Goal: Task Accomplishment & Management: Manage account settings

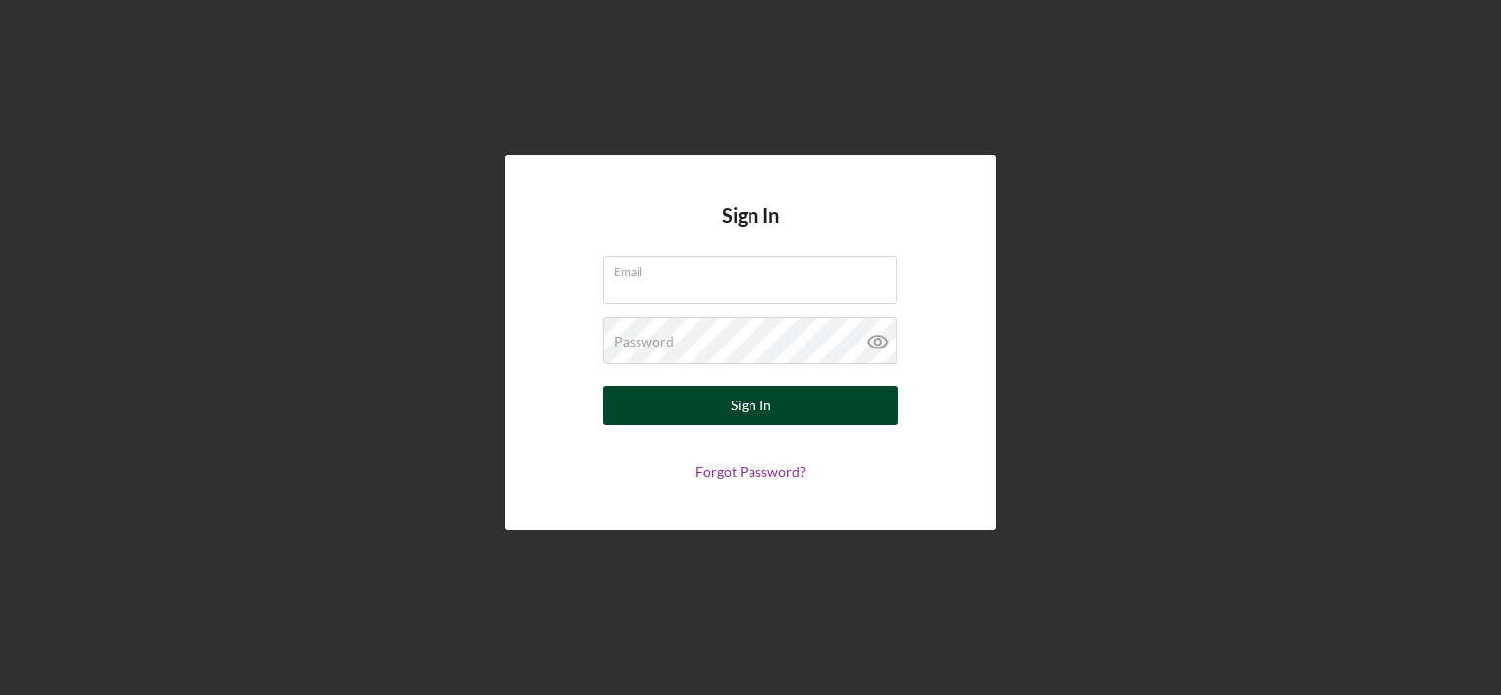
type input "locopetcareclub@gmail.com"
click at [754, 409] on div "Sign In" at bounding box center [751, 405] width 40 height 39
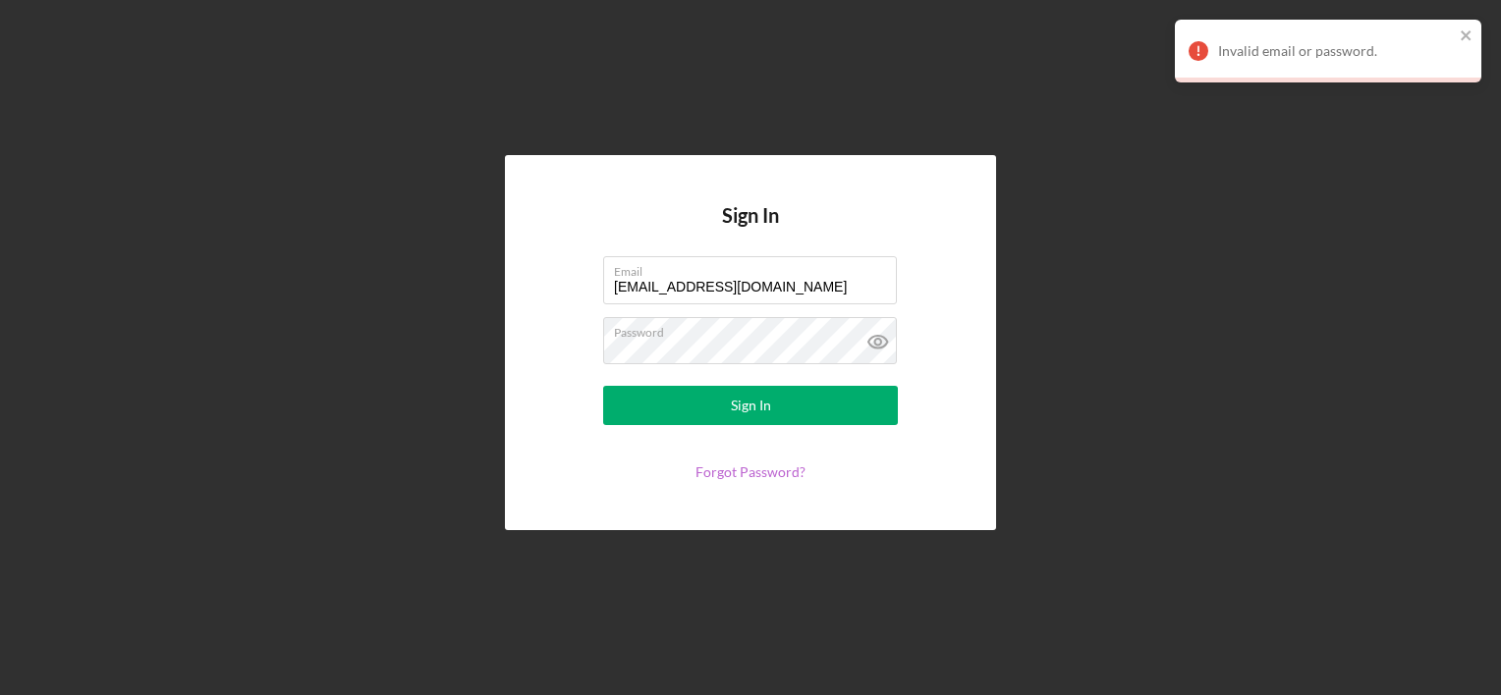
click at [755, 468] on link "Forgot Password?" at bounding box center [750, 472] width 110 height 17
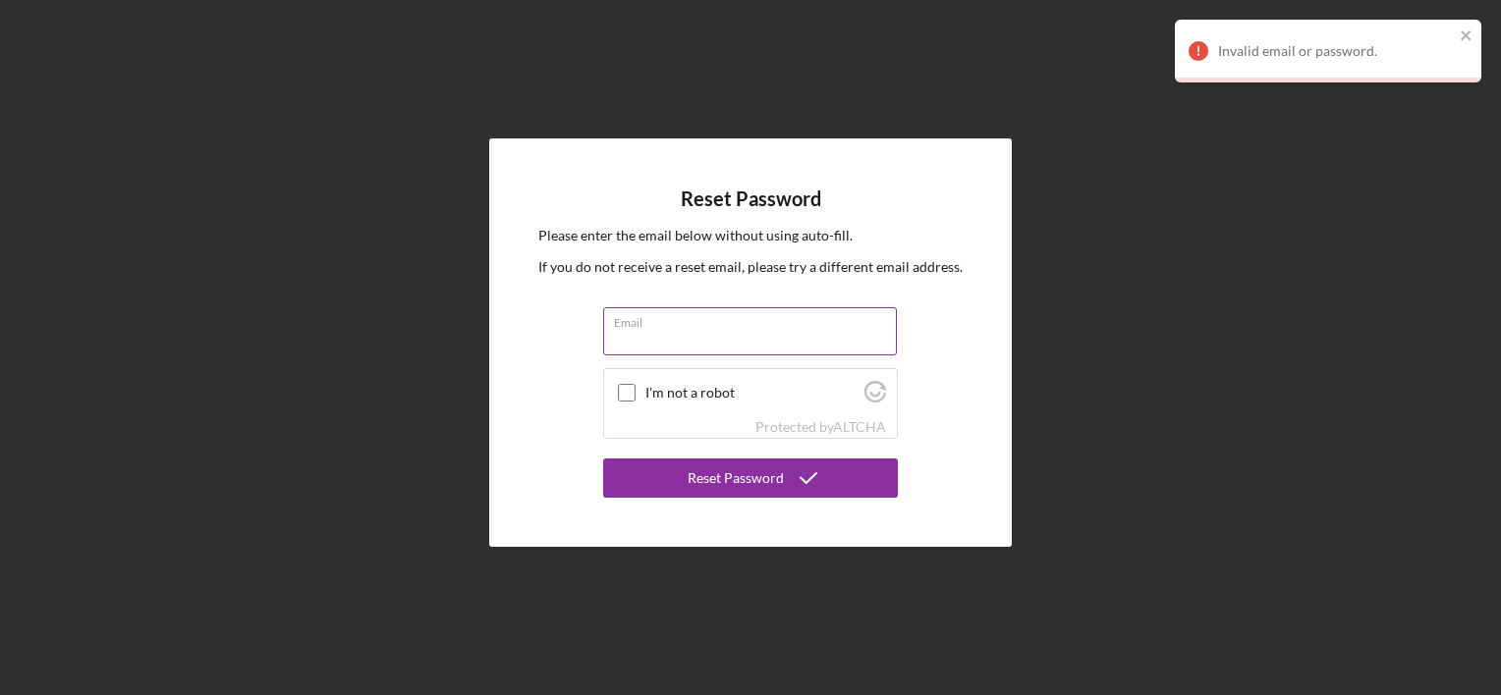
click at [746, 337] on input "Email" at bounding box center [750, 330] width 294 height 47
type input "locopetcareclub@gmail.com"
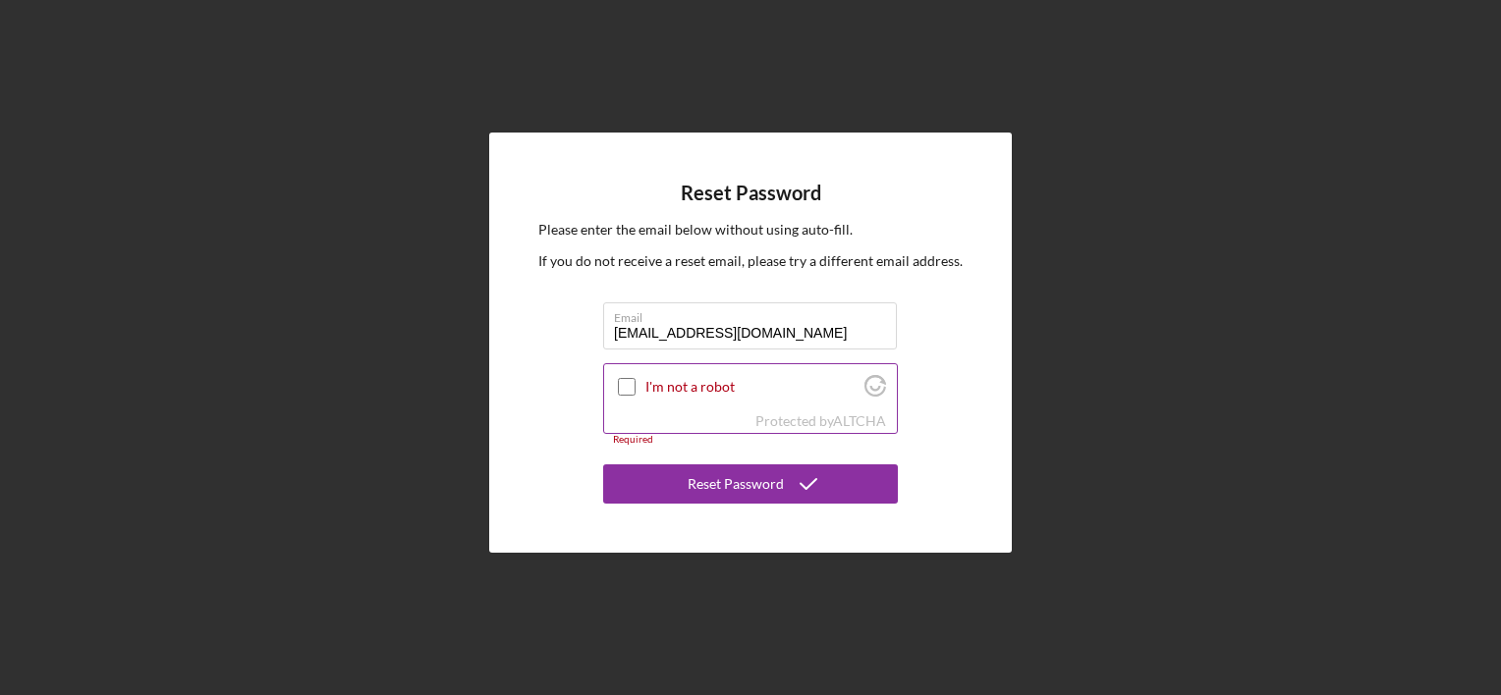
click at [615, 389] on div at bounding box center [627, 387] width 24 height 24
click at [623, 389] on input "I'm not a robot" at bounding box center [627, 387] width 18 height 18
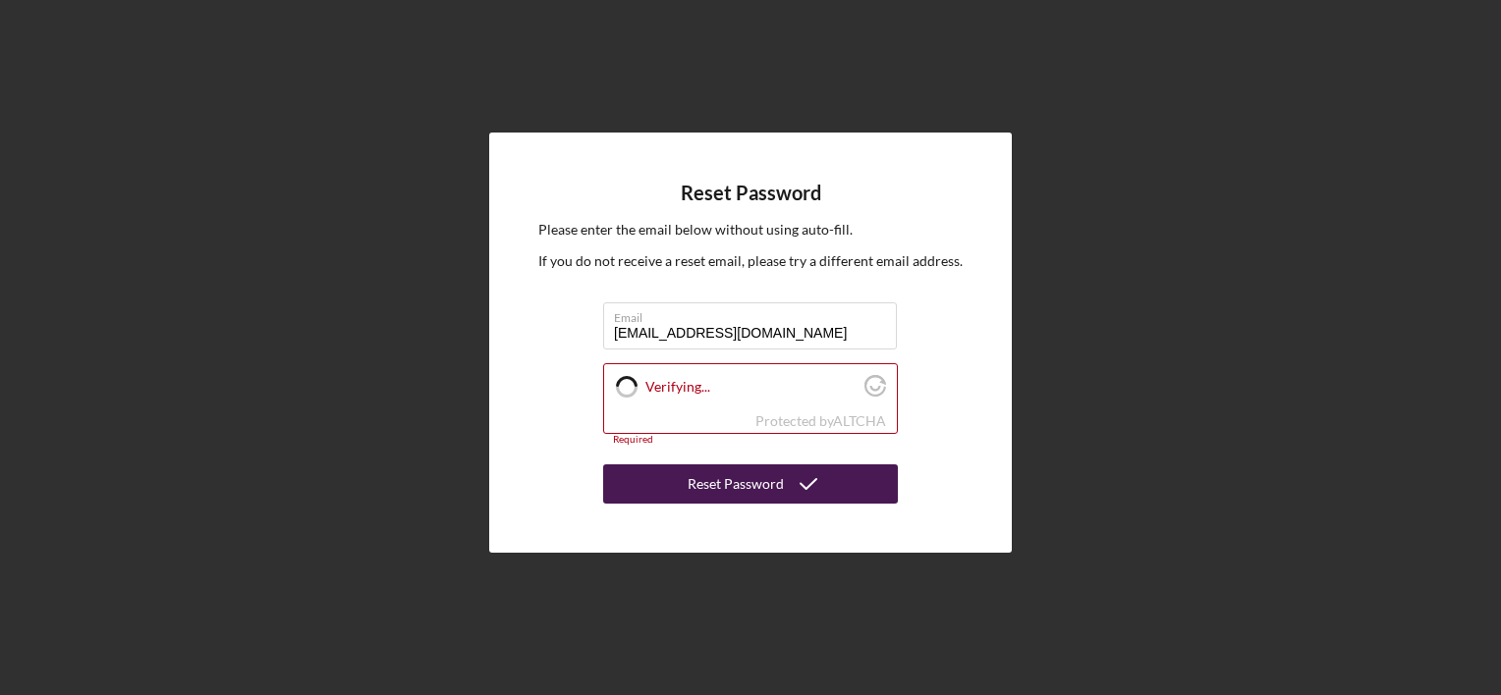
checkbox input "true"
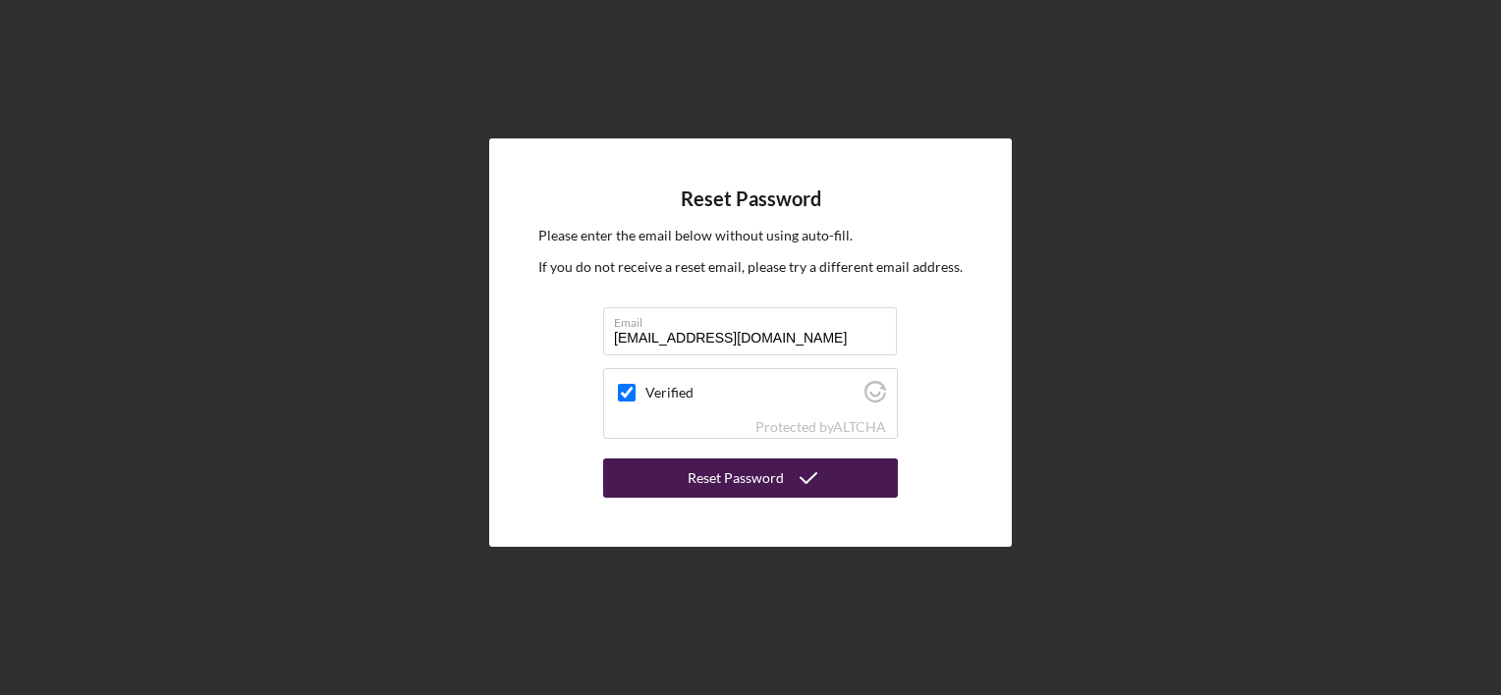
click at [670, 491] on button "Reset Password" at bounding box center [750, 478] width 295 height 39
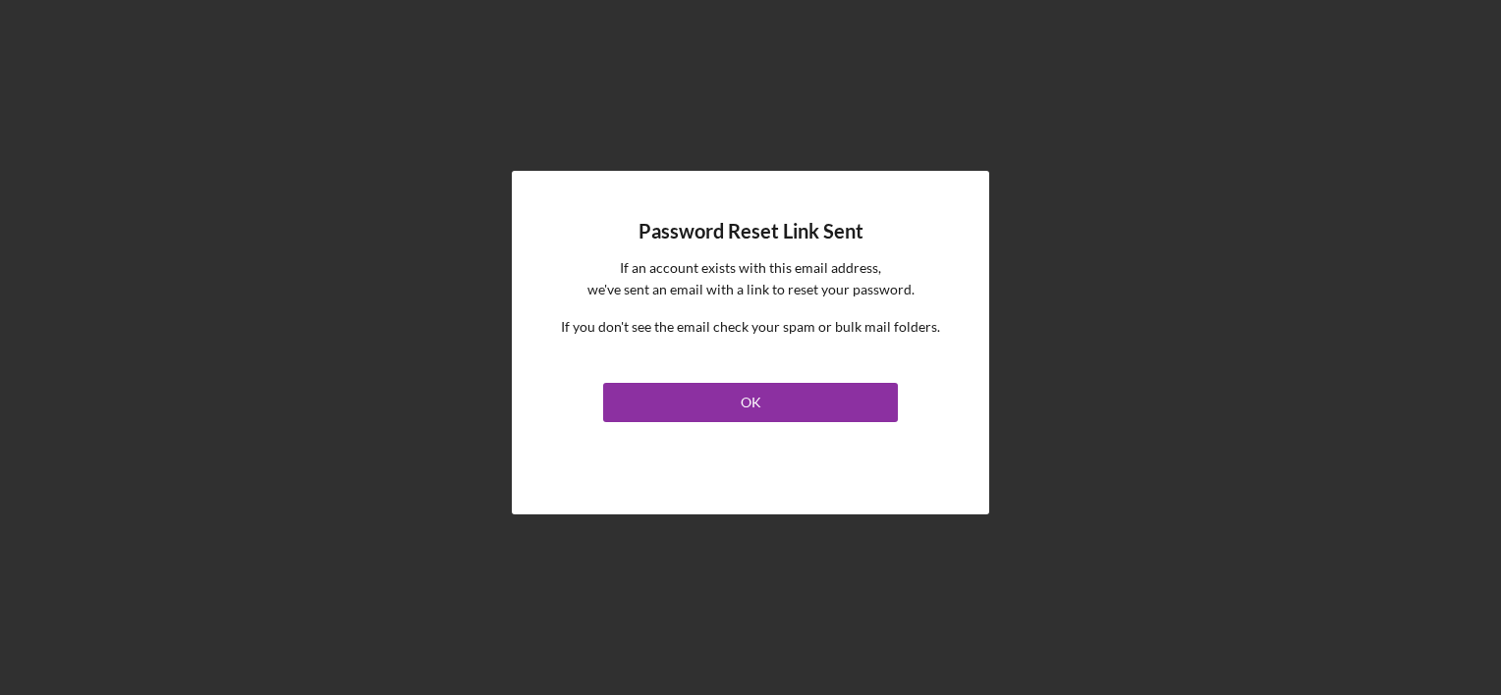
click at [783, 378] on link "OK" at bounding box center [750, 398] width 295 height 47
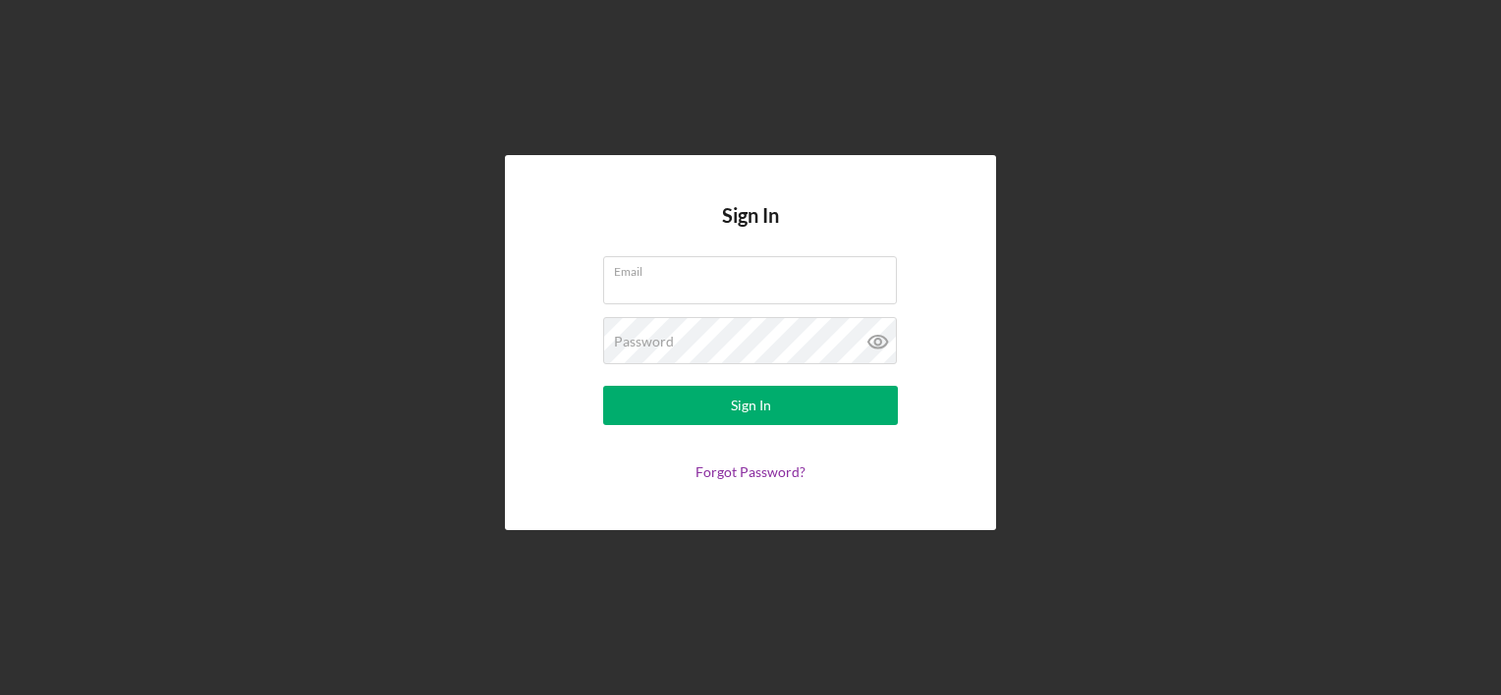
type input "locopetcareclub@gmail.com"
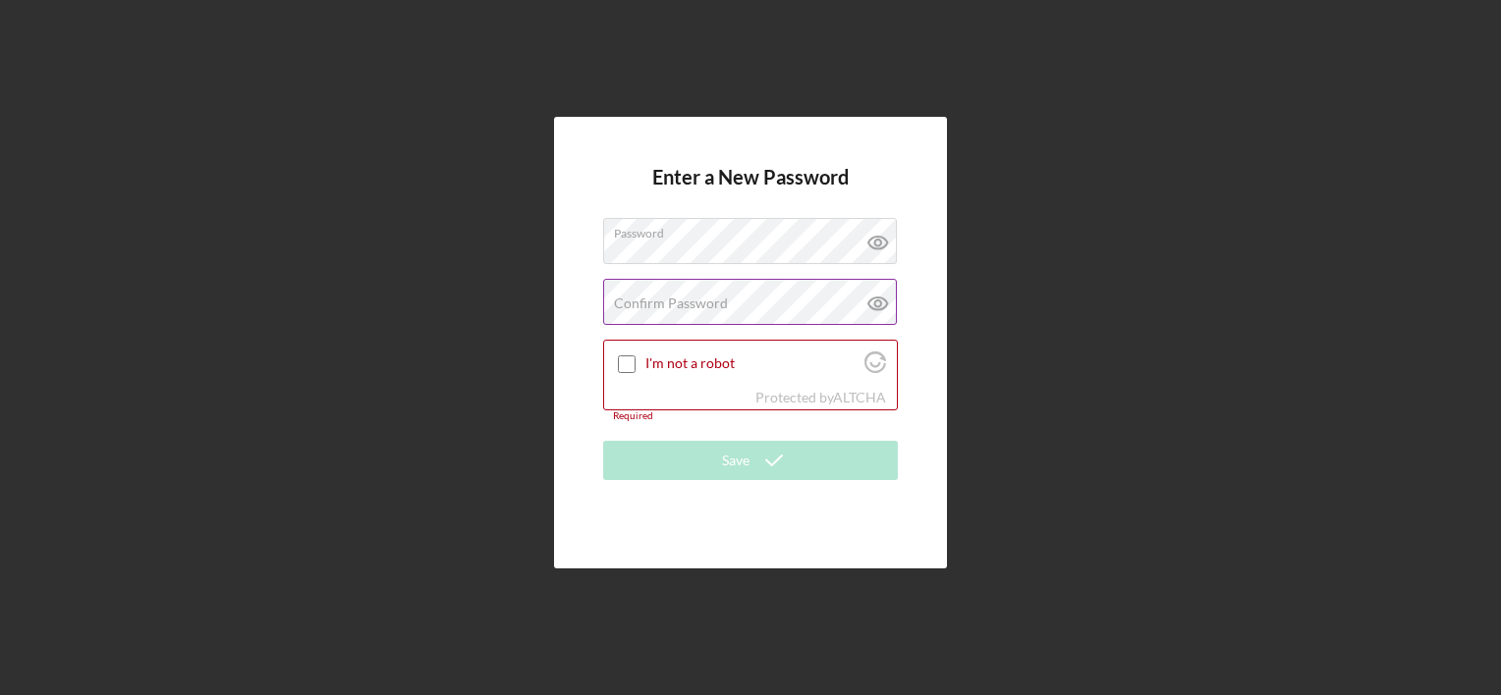
click at [877, 310] on icon at bounding box center [877, 303] width 49 height 49
click at [750, 297] on div "Confirm Password Passwords do not match." at bounding box center [750, 303] width 295 height 49
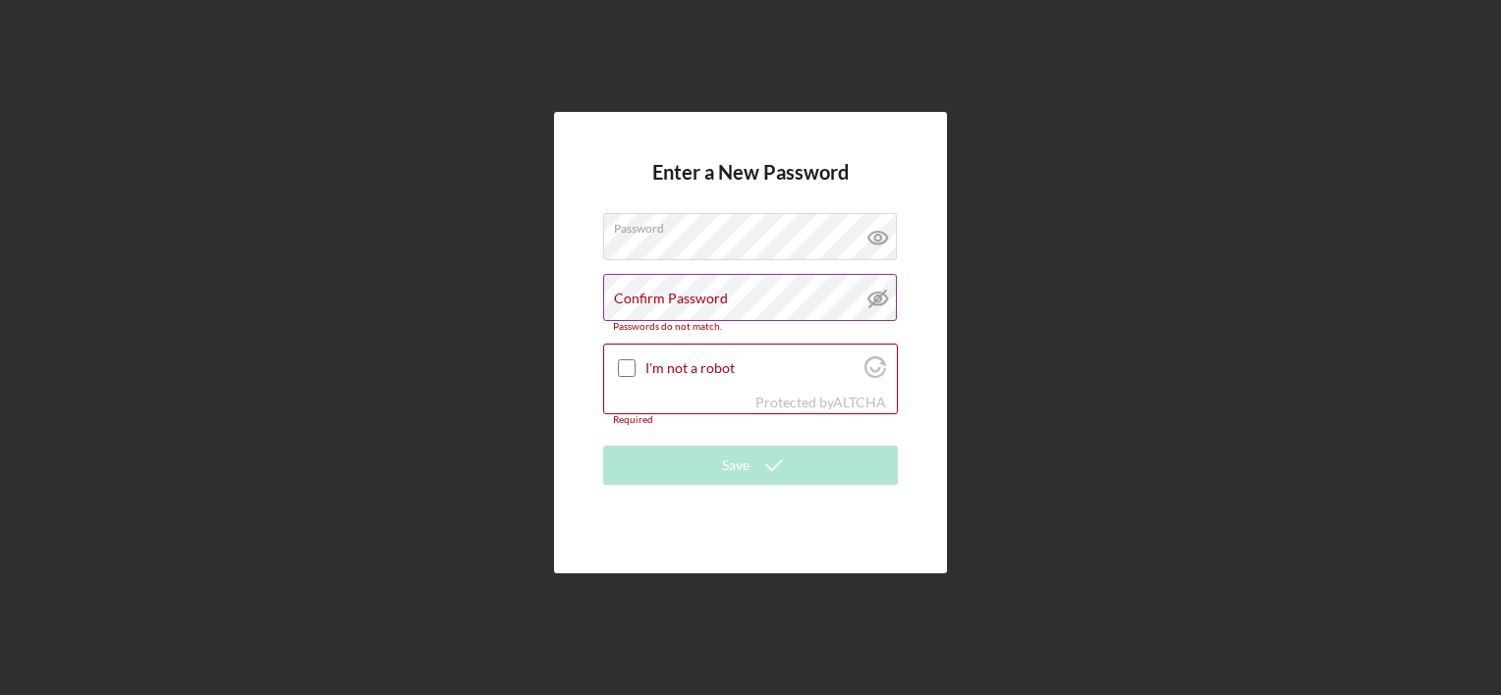
click at [750, 297] on div "Confirm Password Passwords do not match." at bounding box center [750, 303] width 295 height 58
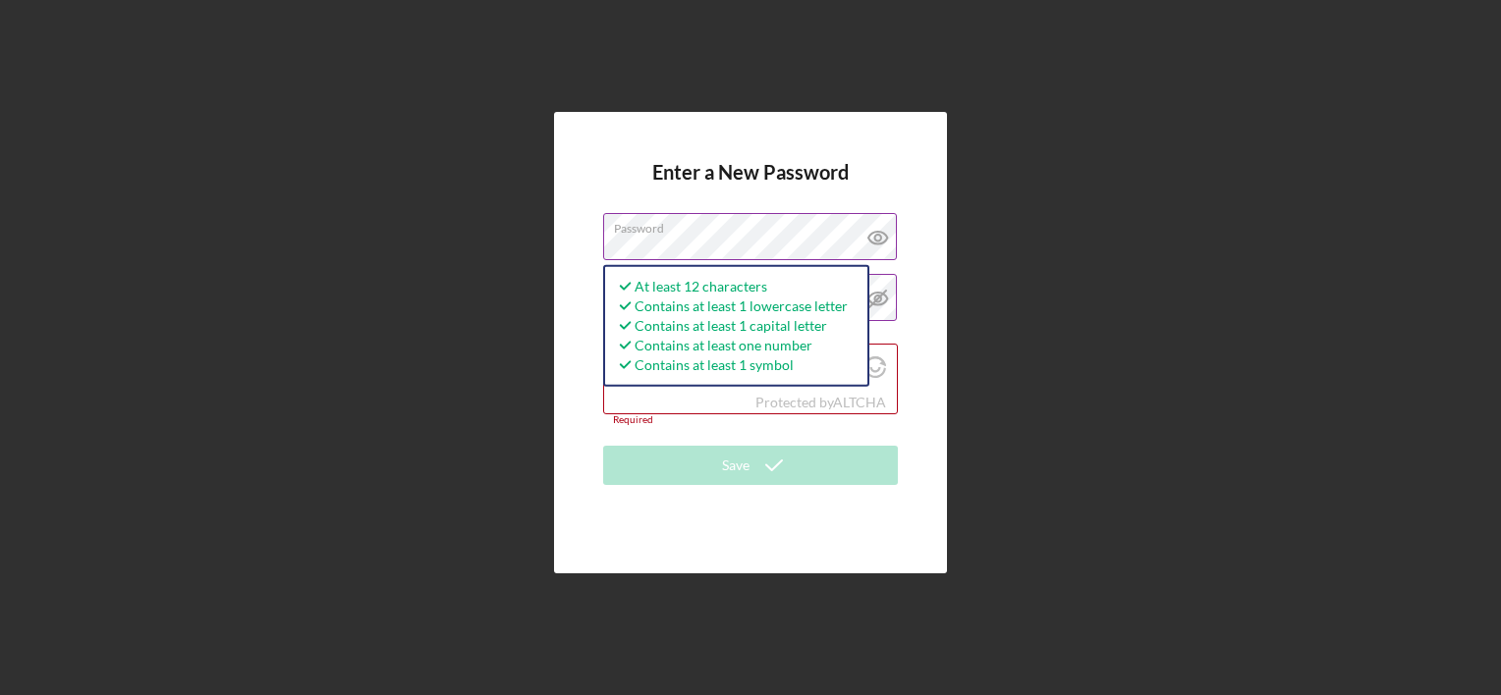
click at [879, 236] on icon at bounding box center [877, 237] width 49 height 49
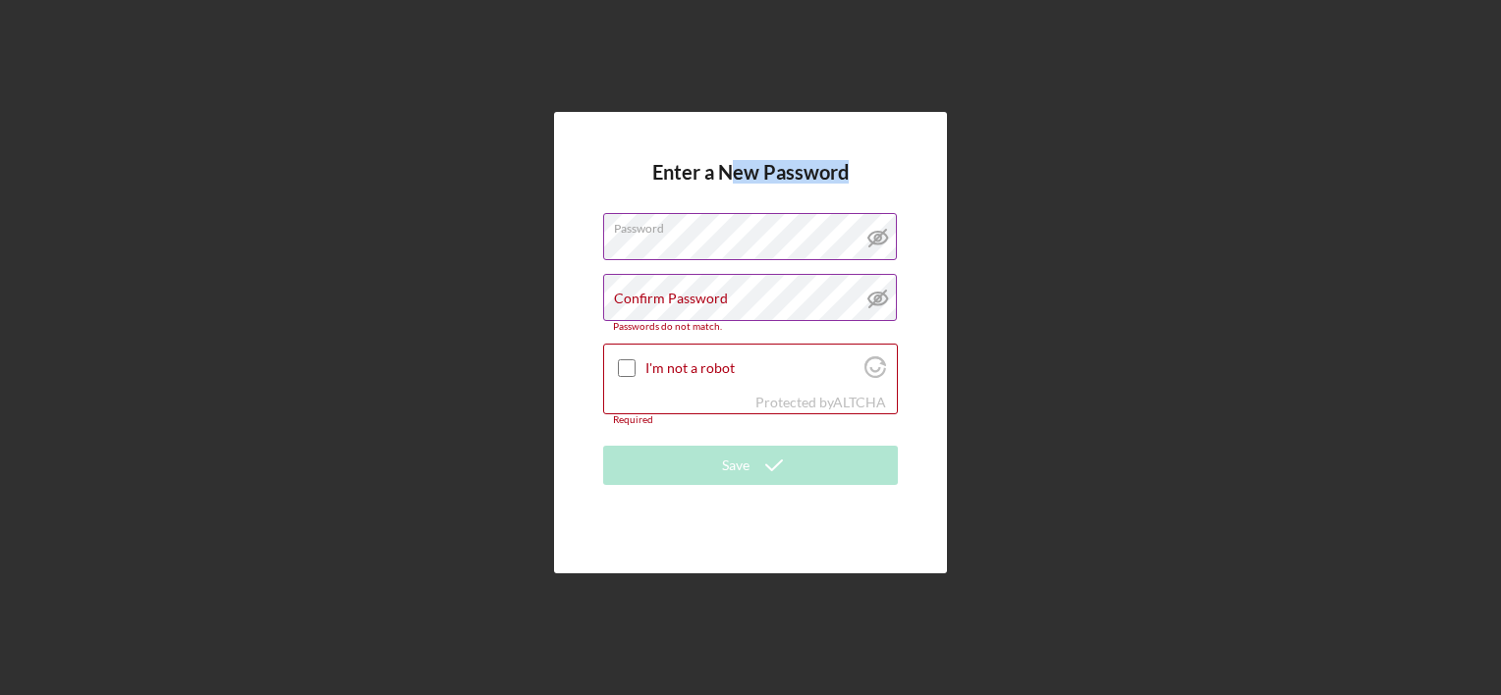
drag, startPoint x: 732, startPoint y: 200, endPoint x: 605, endPoint y: 181, distance: 128.2
click at [605, 181] on form "Enter a New Password Password Confirm Password Passwords do not match. I'm not …" at bounding box center [750, 342] width 295 height 363
drag, startPoint x: 570, startPoint y: 235, endPoint x: 597, endPoint y: 166, distance: 74.0
click at [597, 166] on div "Enter a New Password Password Confirm Password Passwords do not match. I'm not …" at bounding box center [750, 343] width 393 height 462
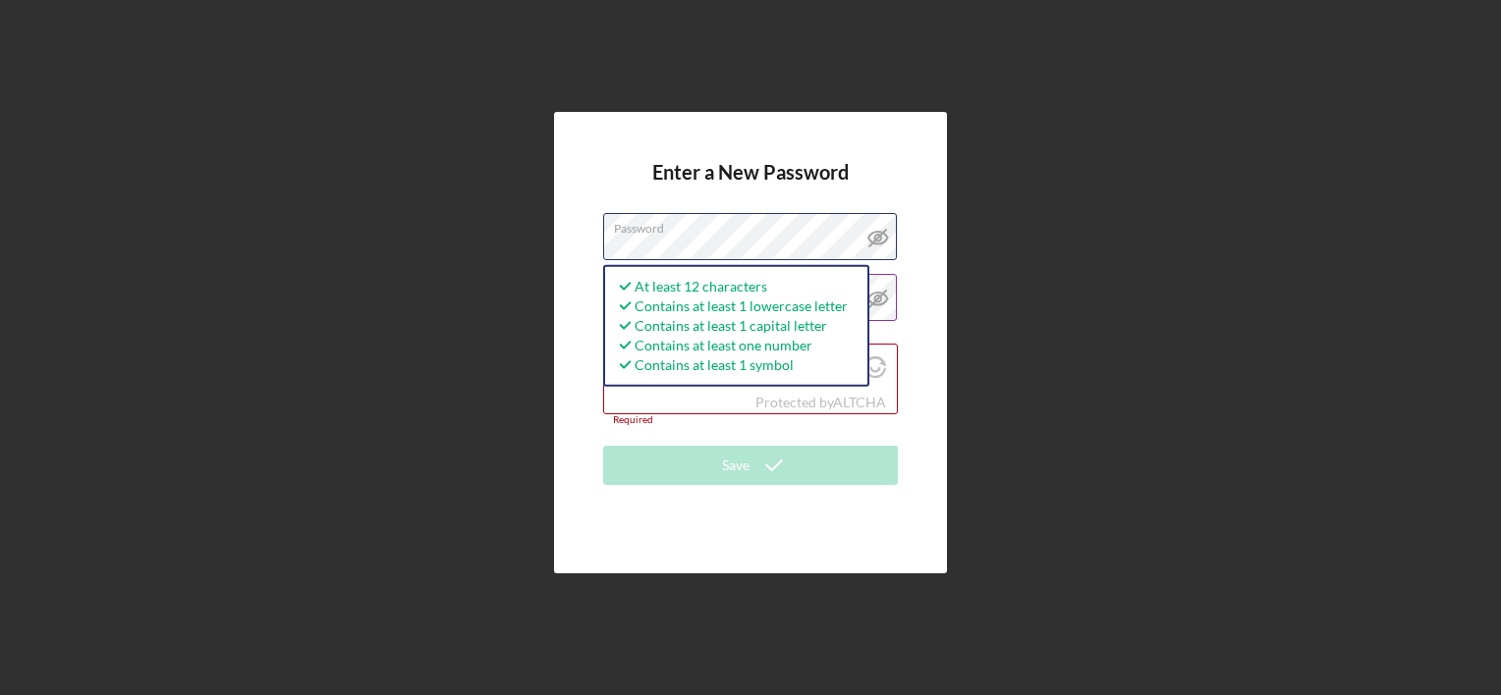
click at [583, 240] on div "Enter a New Password Password At least 12 characters Contains at least 1 lowerc…" at bounding box center [750, 343] width 393 height 462
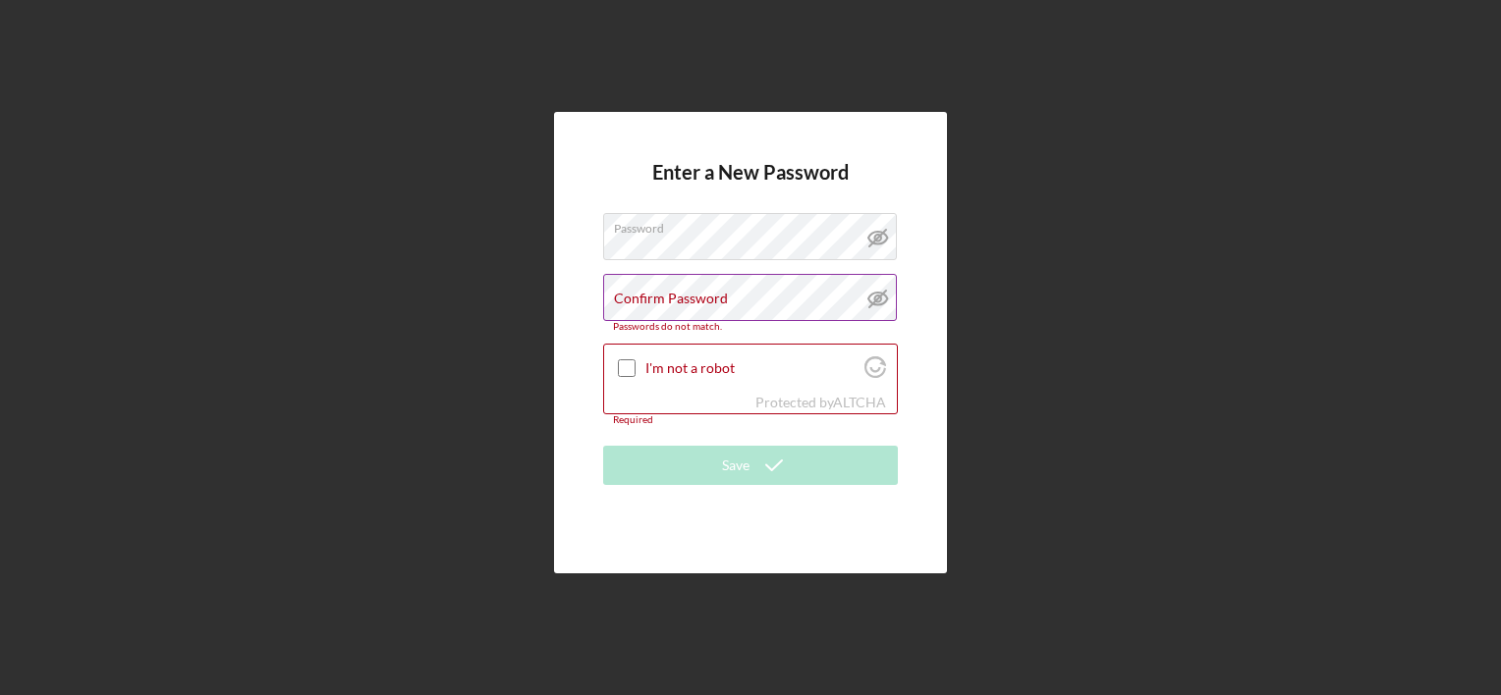
click at [633, 290] on div "Enter a New Password Password Confirm Password Passwords do not match. I'm not …" at bounding box center [750, 343] width 393 height 462
drag, startPoint x: 581, startPoint y: 272, endPoint x: 600, endPoint y: 276, distance: 19.1
click at [633, 290] on div "Confirm Password Passwords do not match." at bounding box center [750, 303] width 295 height 58
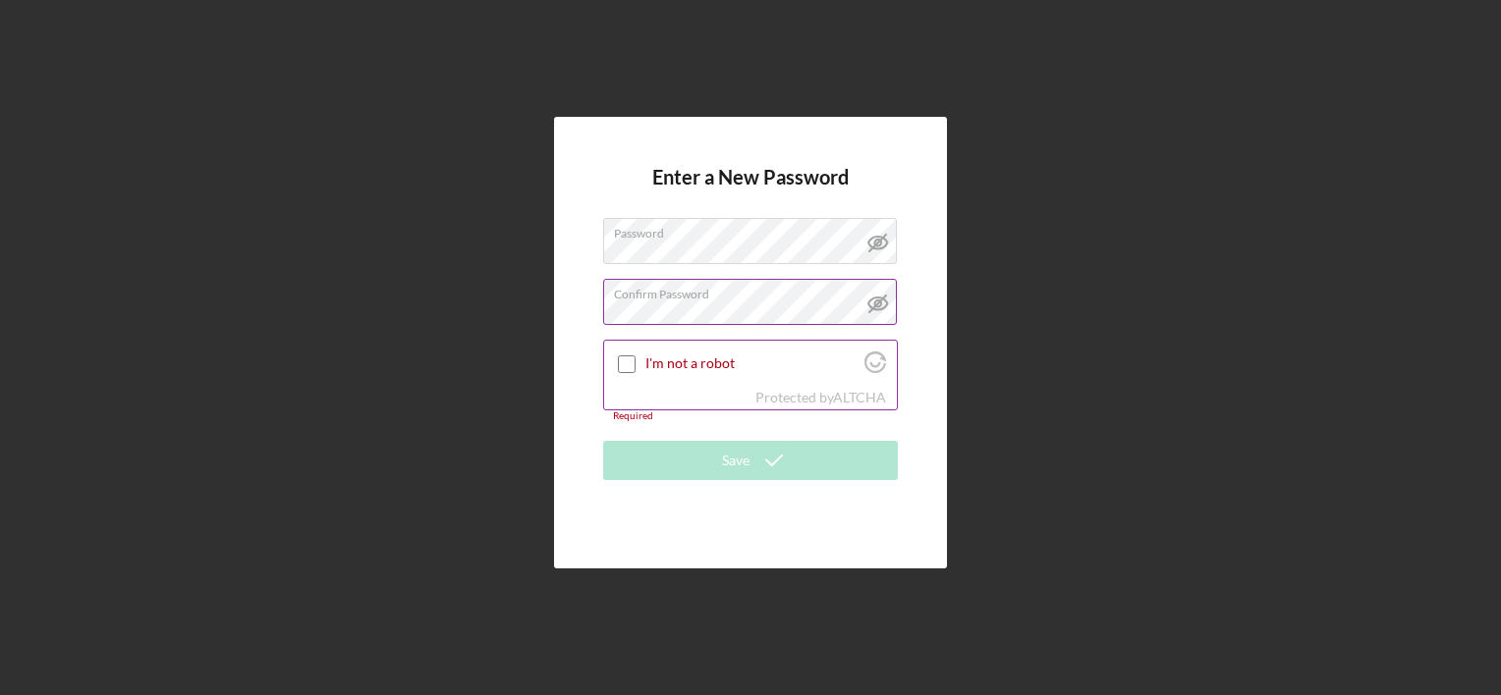
click at [630, 364] on input "I'm not a robot" at bounding box center [627, 365] width 18 height 18
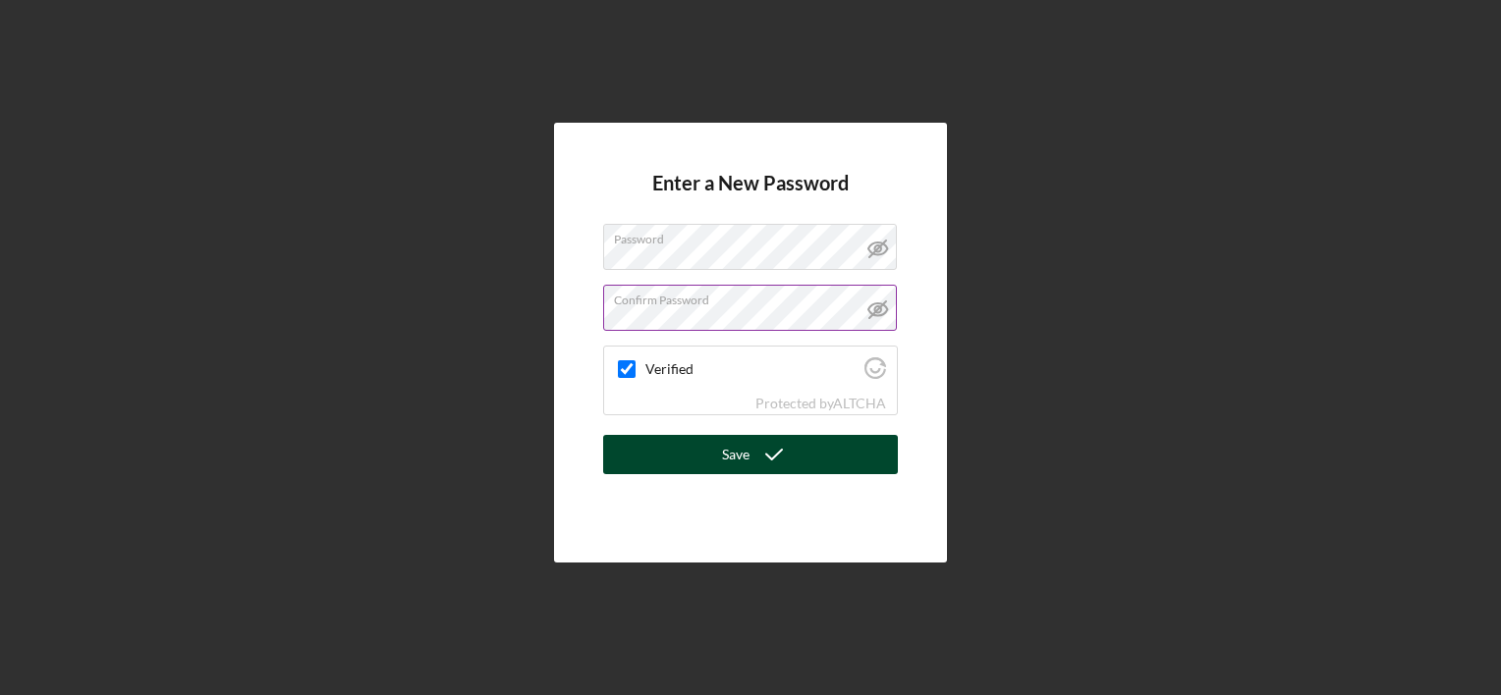
click at [679, 464] on button "Save" at bounding box center [750, 454] width 295 height 39
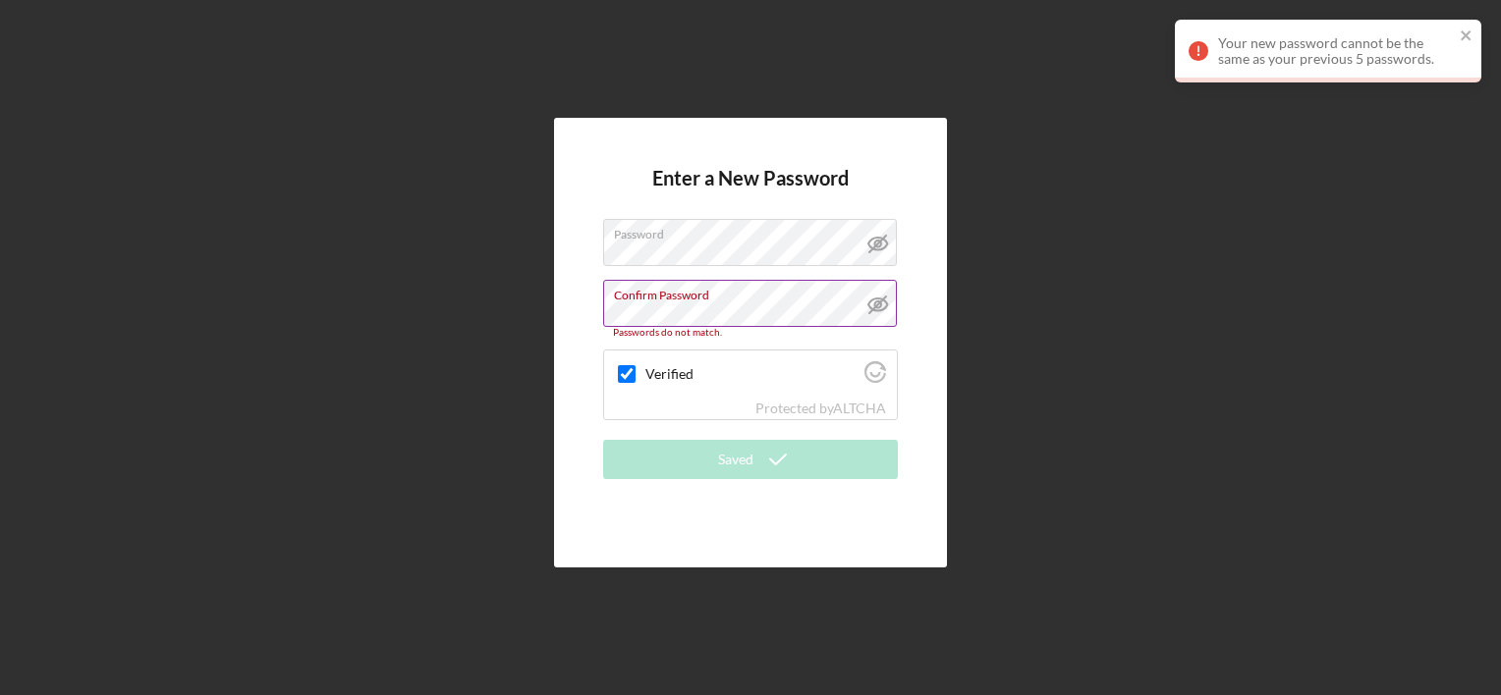
click at [566, 295] on div "Enter a New Password Password Confirm Password Passwords do not match. Verified…" at bounding box center [750, 343] width 393 height 450
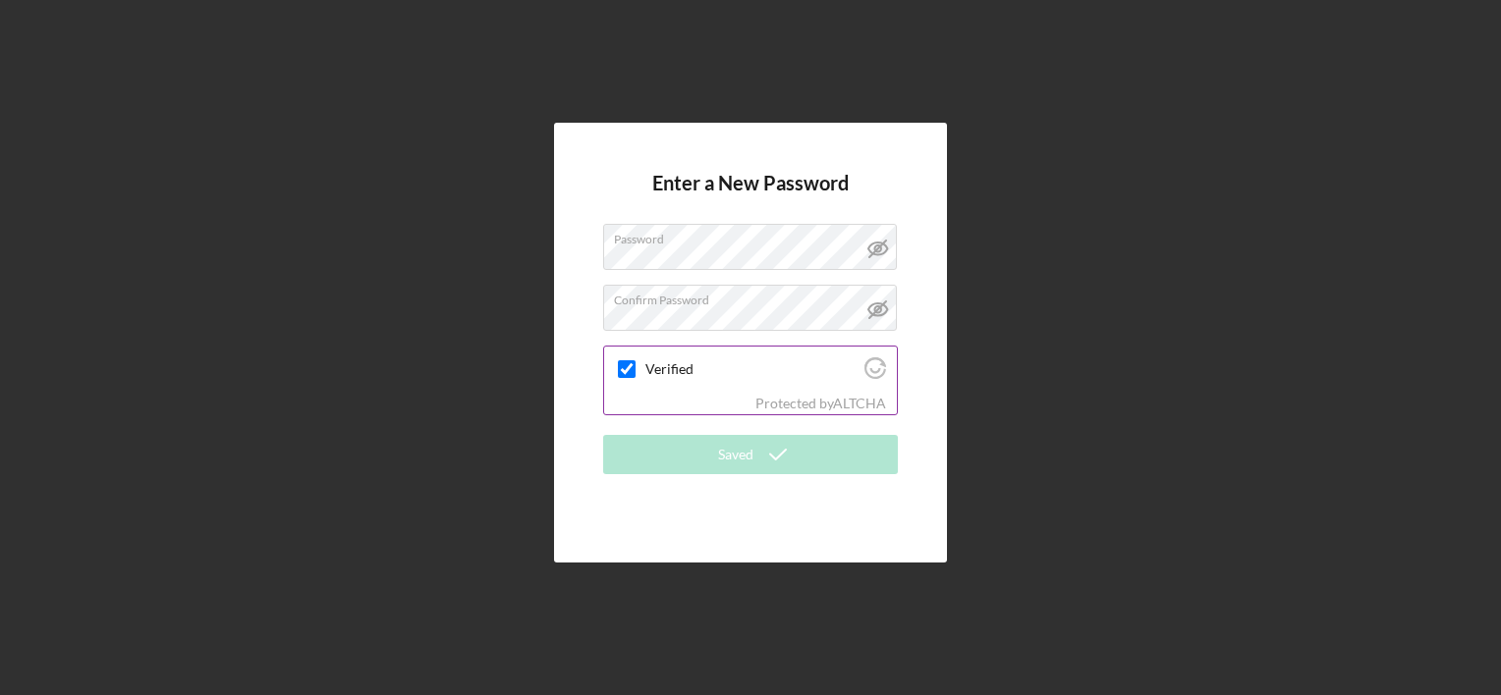
click at [748, 405] on div "Protected by [PERSON_NAME]" at bounding box center [750, 404] width 293 height 22
click at [621, 375] on input "Verified" at bounding box center [627, 369] width 18 height 18
click at [622, 375] on input "Verified" at bounding box center [627, 369] width 18 height 18
checkbox input "true"
click at [973, 189] on div "Enter a New Password Password Confirm Password Verified Protected by ALTCHA Sav…" at bounding box center [750, 343] width 1481 height 686
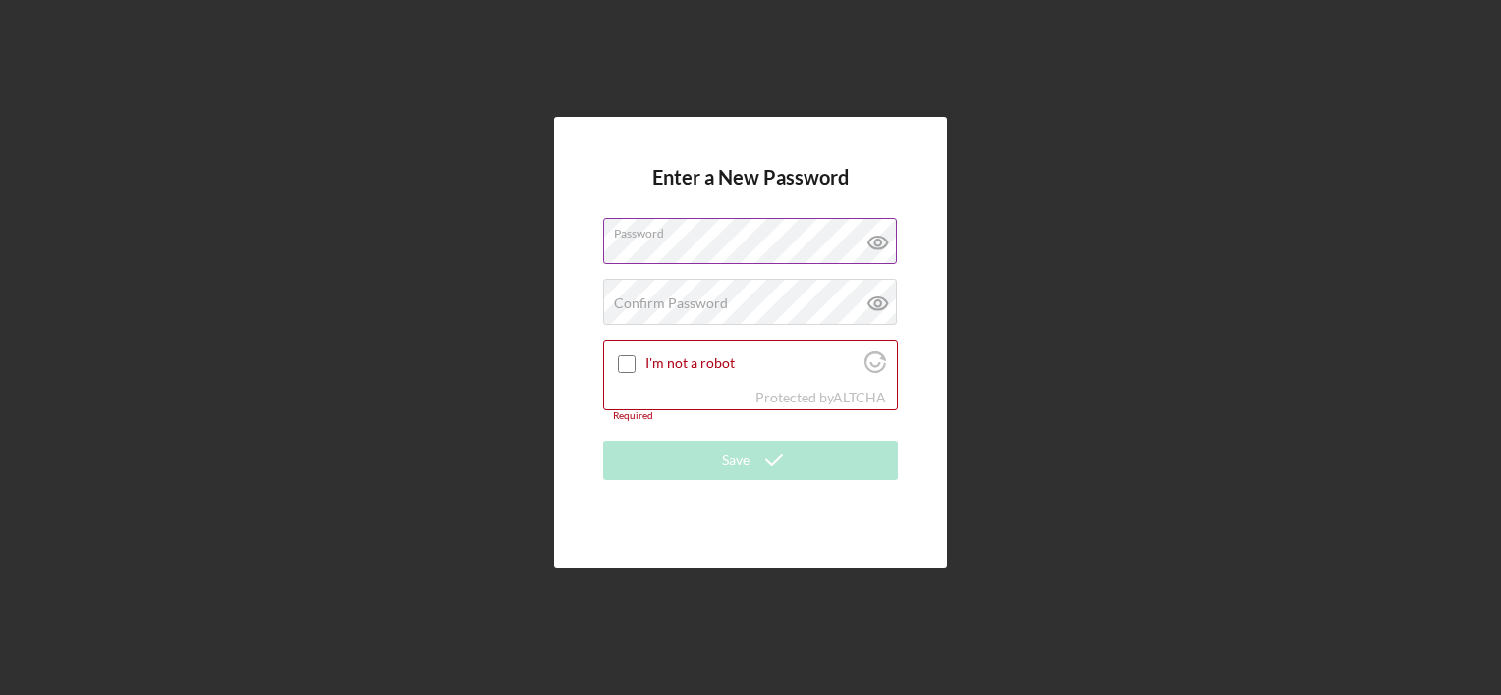
click at [881, 247] on icon at bounding box center [877, 243] width 19 height 13
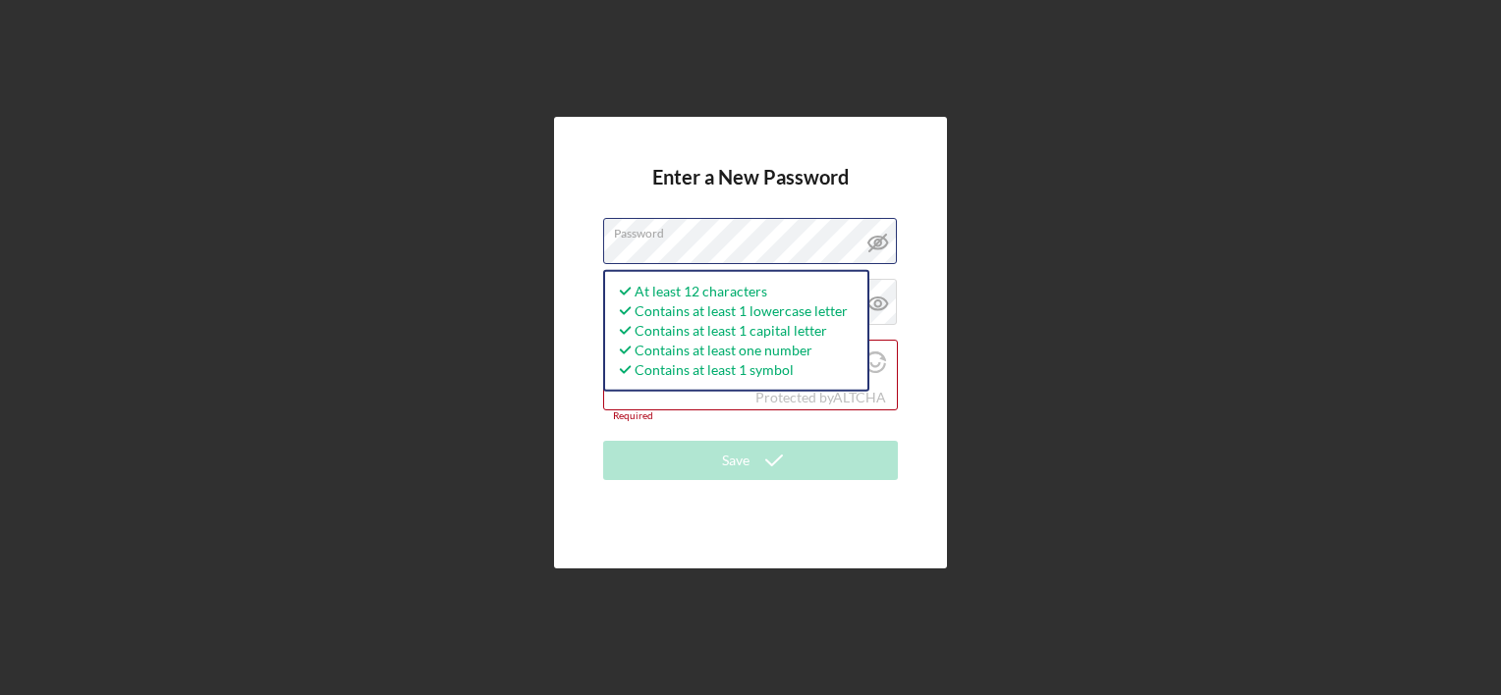
click at [557, 247] on div "Enter a New Password Password At least 12 characters Contains at least 1 lowerc…" at bounding box center [750, 343] width 393 height 452
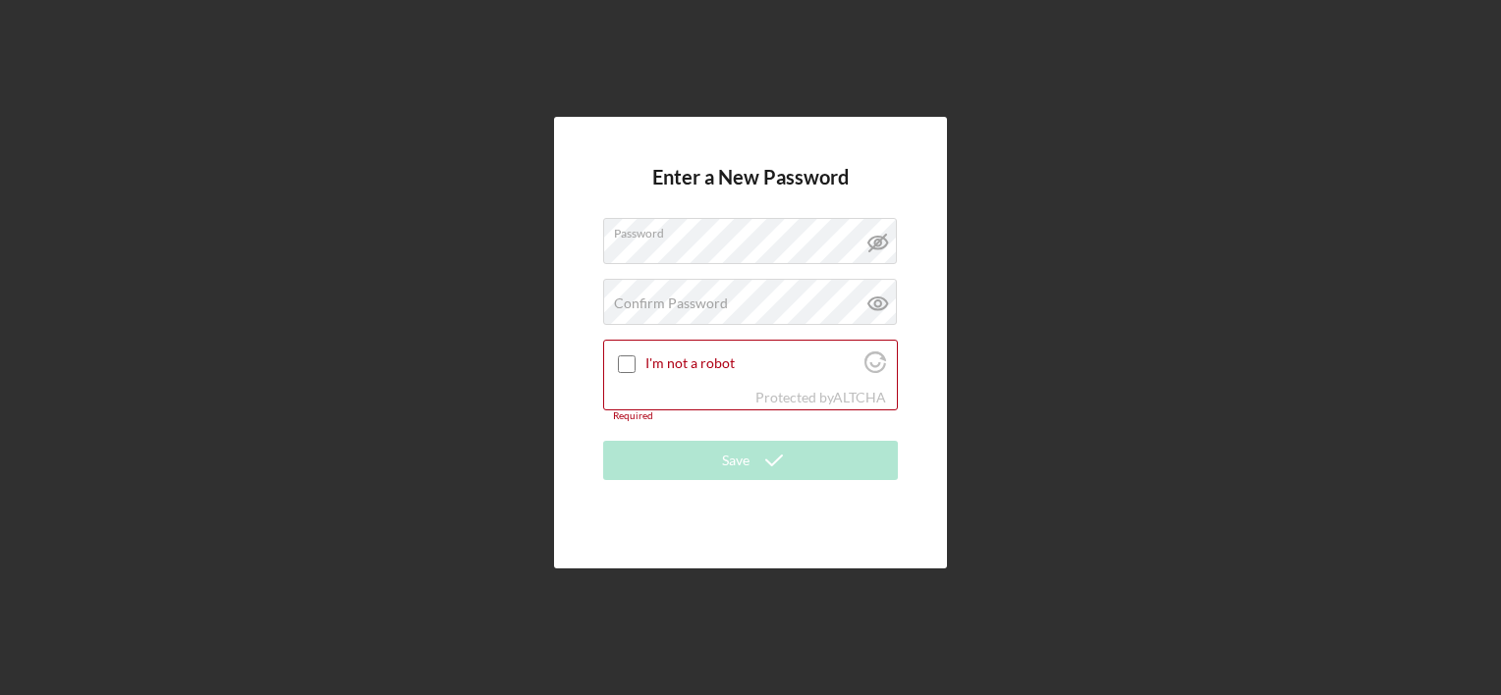
click at [572, 260] on div "Enter a New Password Password Confirm Password Passwords do not match. I'm not …" at bounding box center [750, 343] width 393 height 452
click at [643, 302] on label "Confirm Password" at bounding box center [671, 304] width 114 height 16
click at [628, 367] on input "I'm not a robot" at bounding box center [627, 365] width 18 height 18
checkbox input "true"
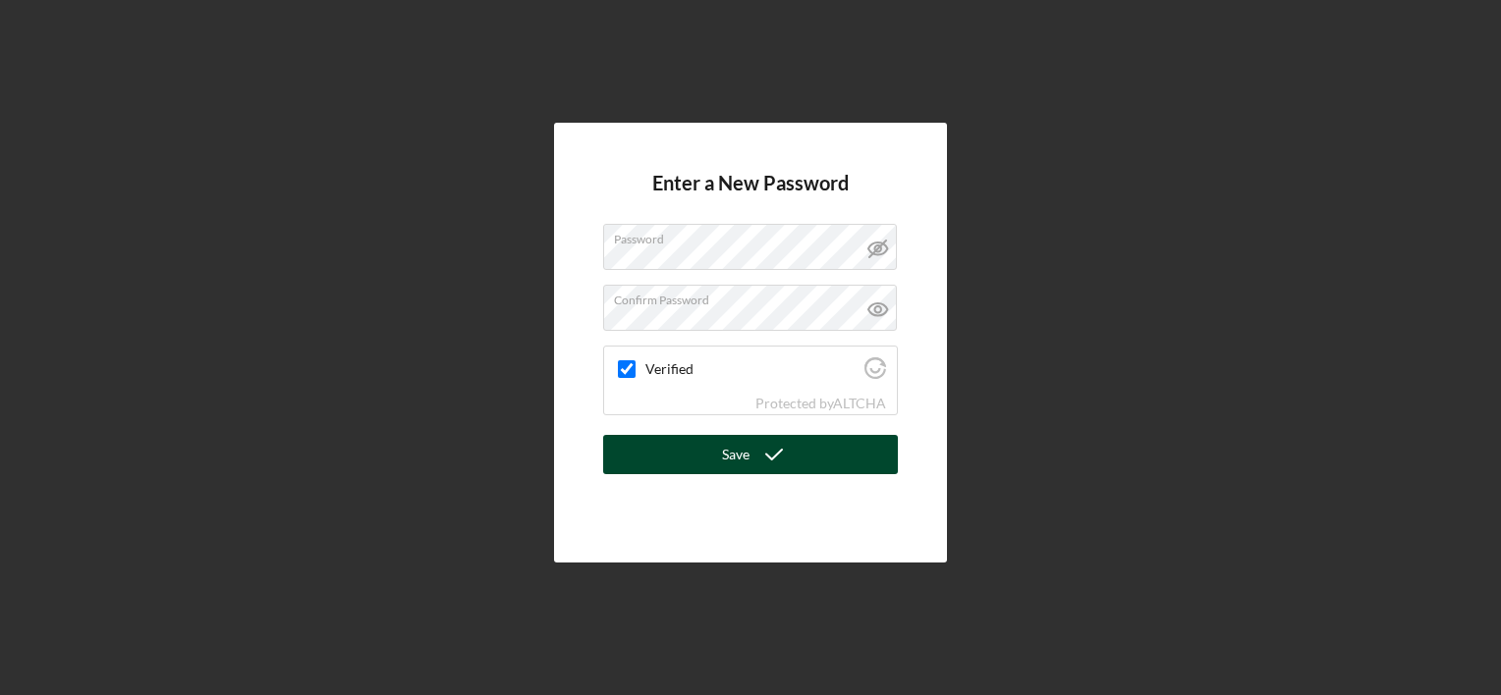
click at [712, 464] on button "Save" at bounding box center [750, 454] width 295 height 39
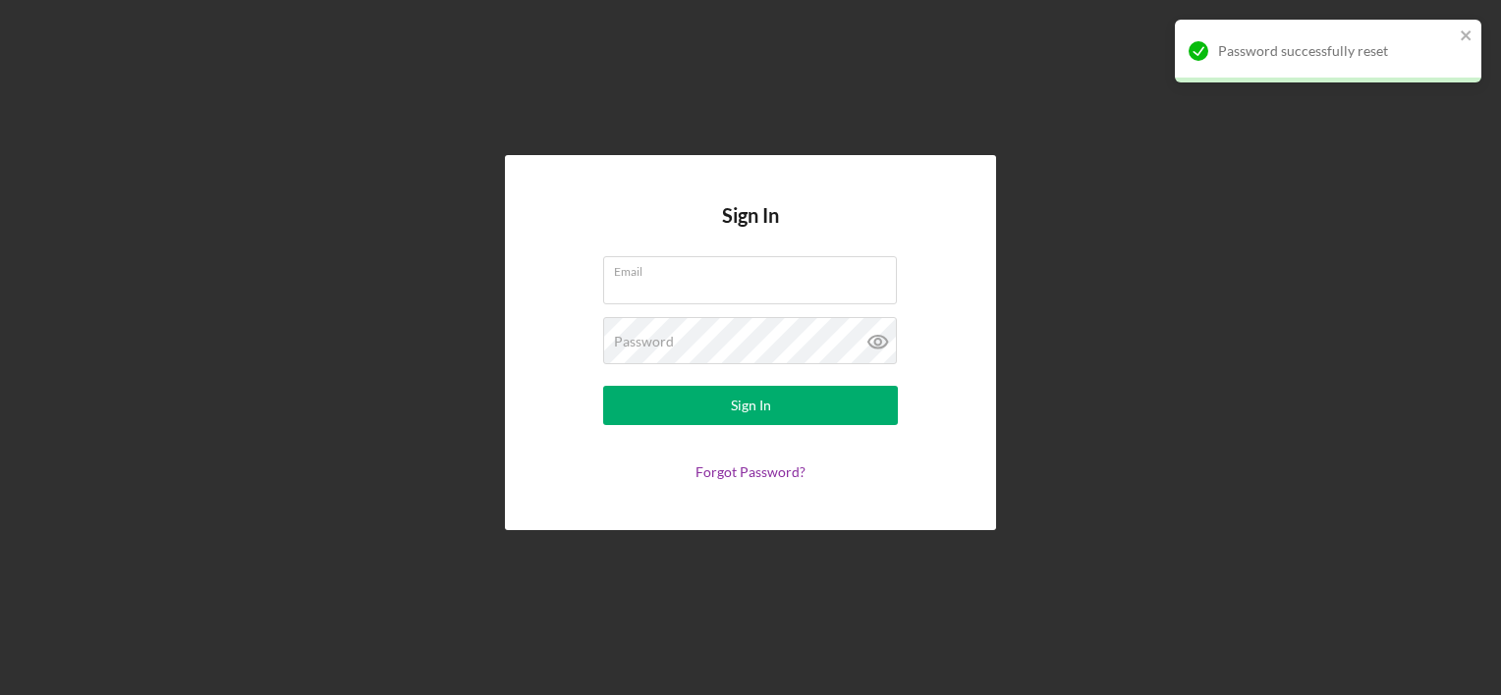
type input "locopetcareclub@gmail.com"
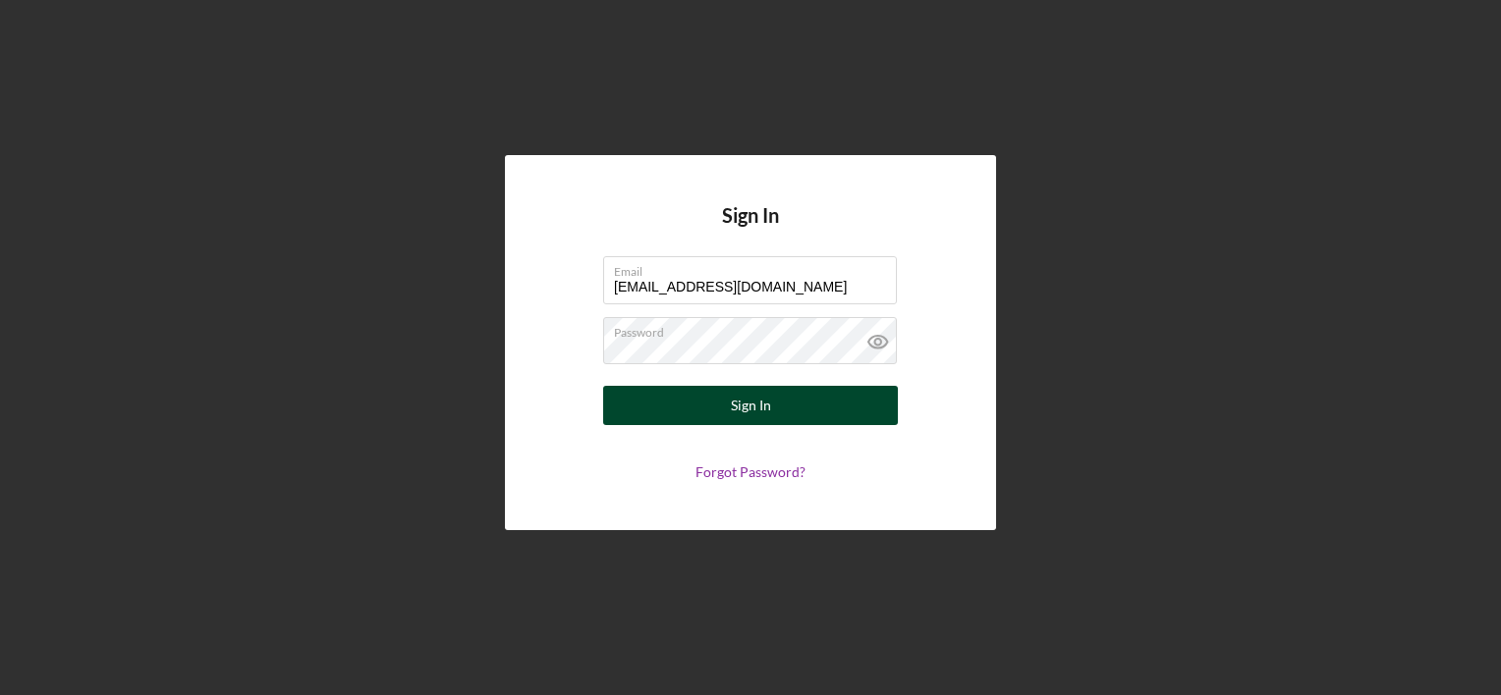
click at [733, 402] on div "Sign In" at bounding box center [751, 405] width 40 height 39
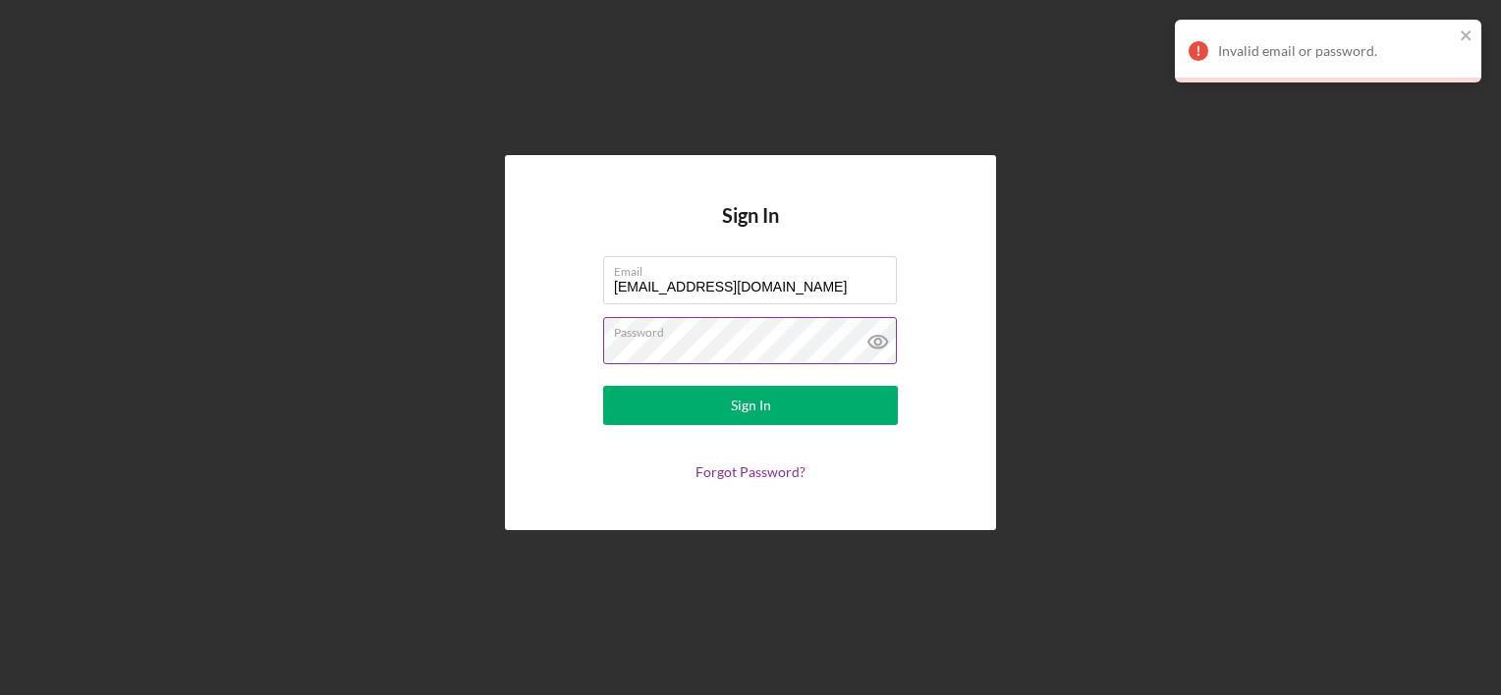
click at [879, 349] on icon at bounding box center [877, 342] width 19 height 13
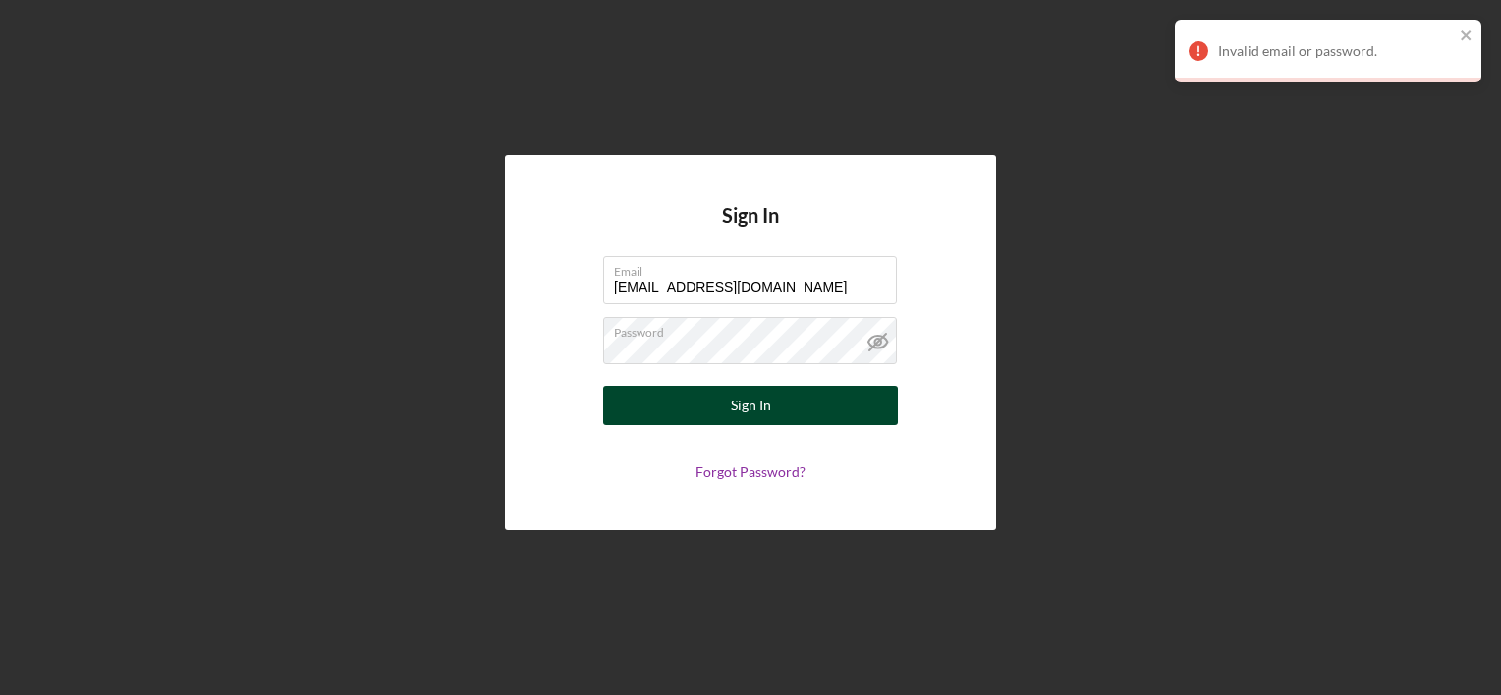
click at [629, 418] on button "Sign In" at bounding box center [750, 405] width 295 height 39
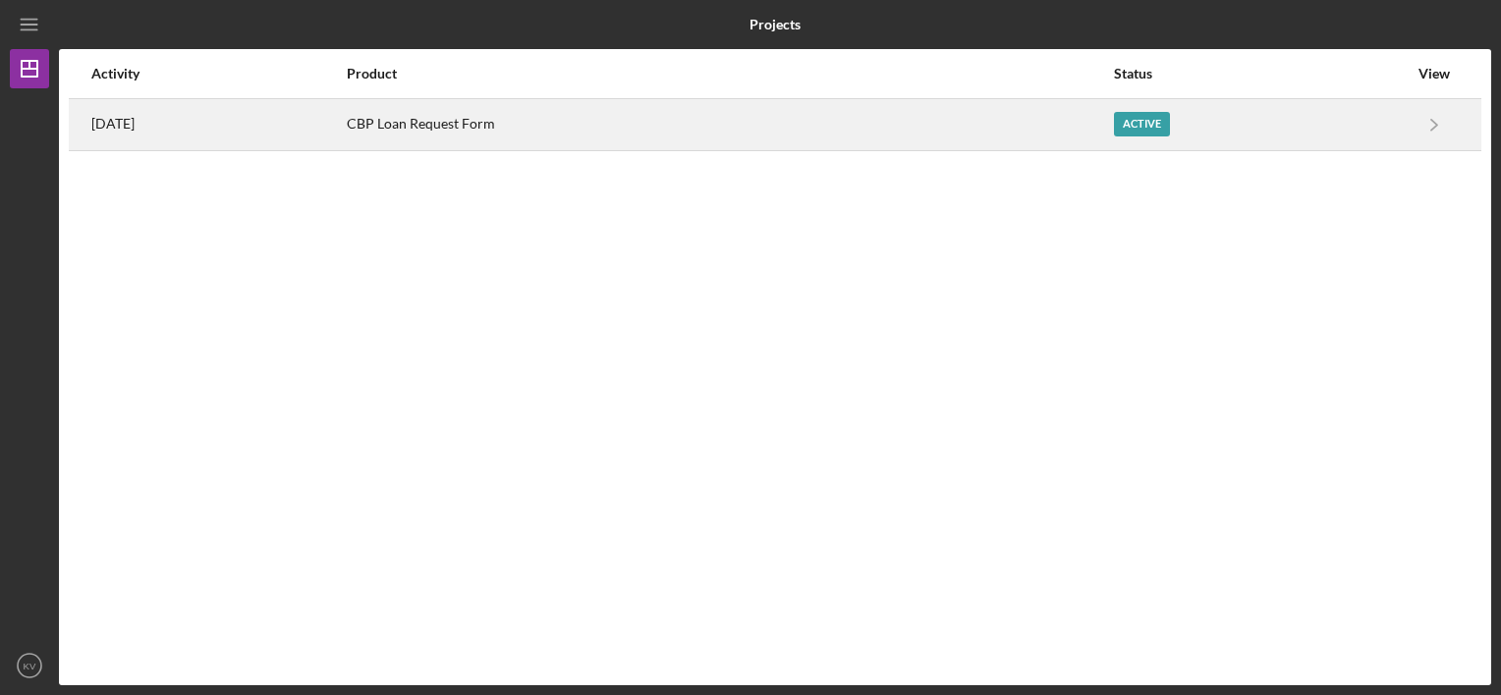
click at [942, 116] on div "CBP Loan Request Form" at bounding box center [729, 124] width 765 height 49
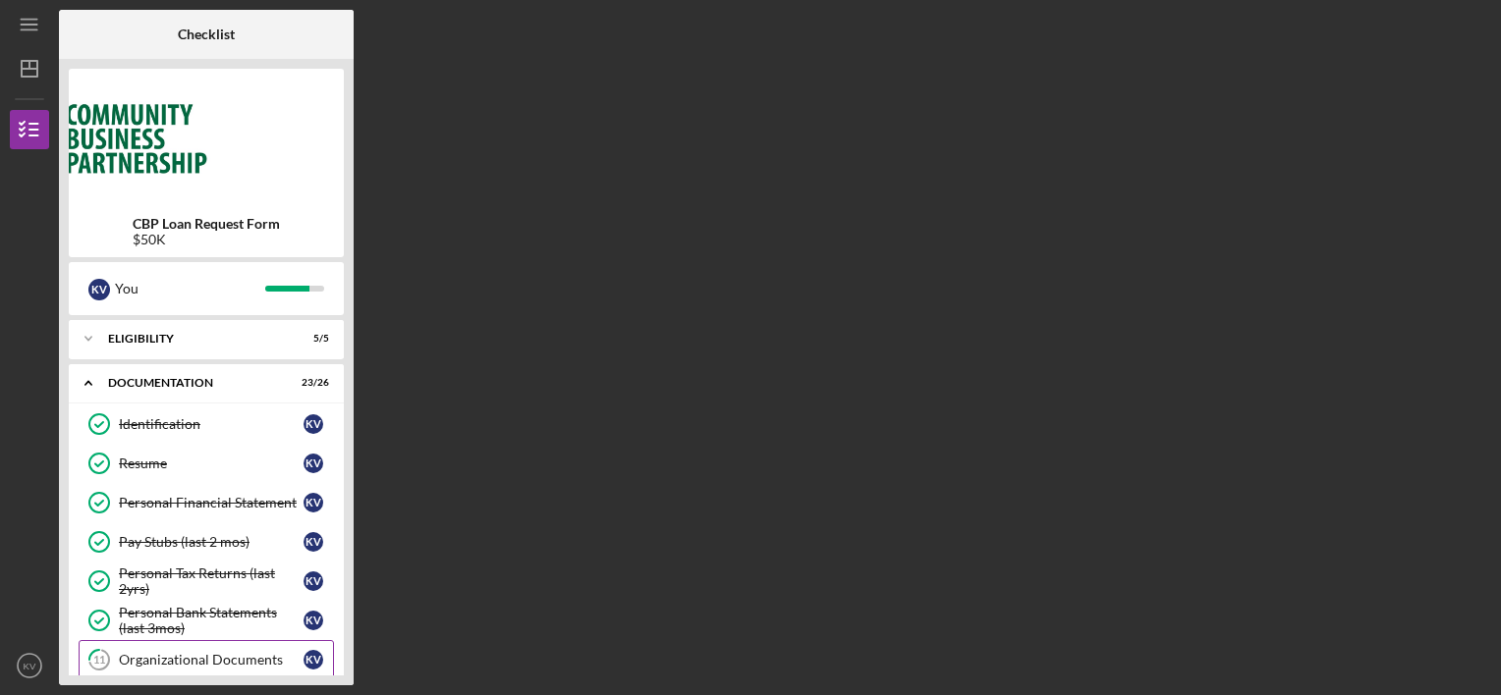
click at [240, 640] on link "11 Organizational Documents K V" at bounding box center [206, 659] width 255 height 39
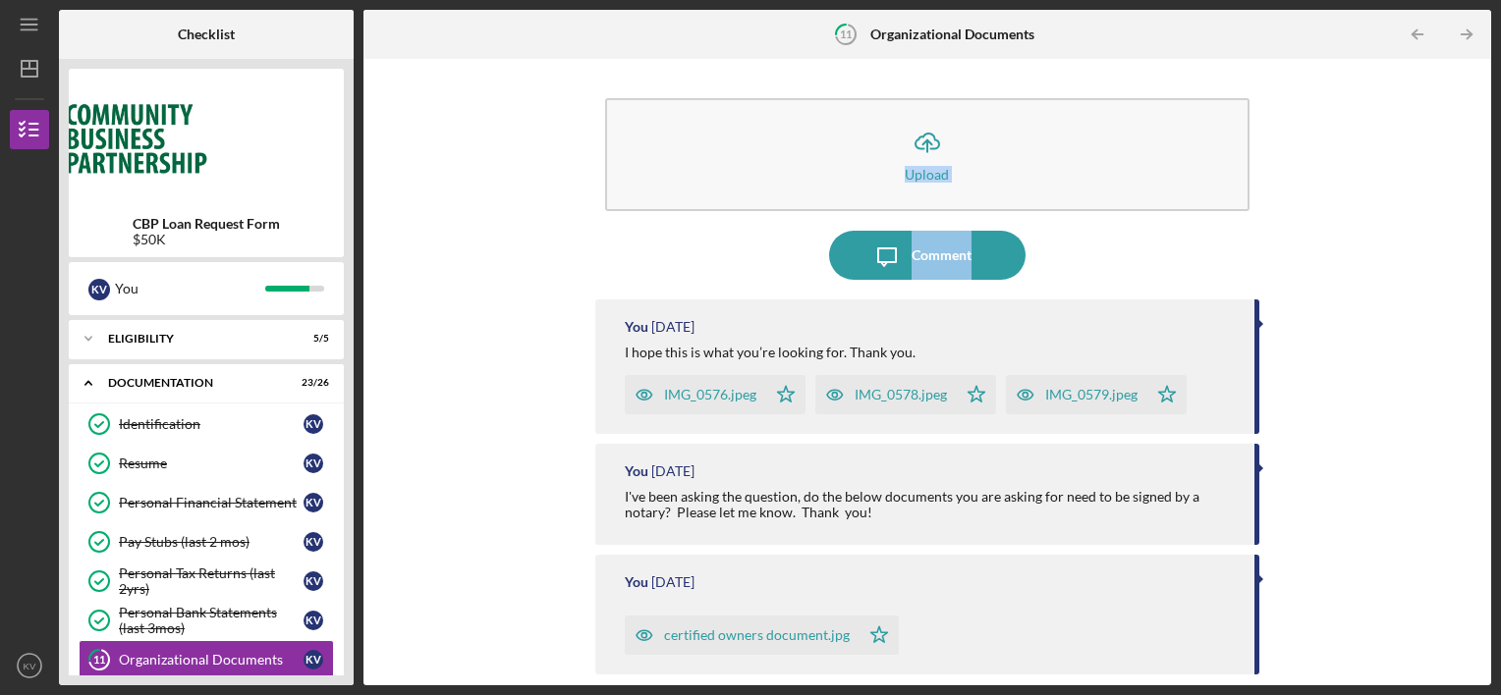
drag, startPoint x: 1481, startPoint y: 160, endPoint x: 1484, endPoint y: 240, distance: 79.6
click at [1484, 240] on div "Icon/Upload Upload Icon/Message Comment You 3 days ago I hope this is what you’…" at bounding box center [926, 372] width 1127 height 627
click at [943, 251] on div "Comment" at bounding box center [941, 255] width 60 height 49
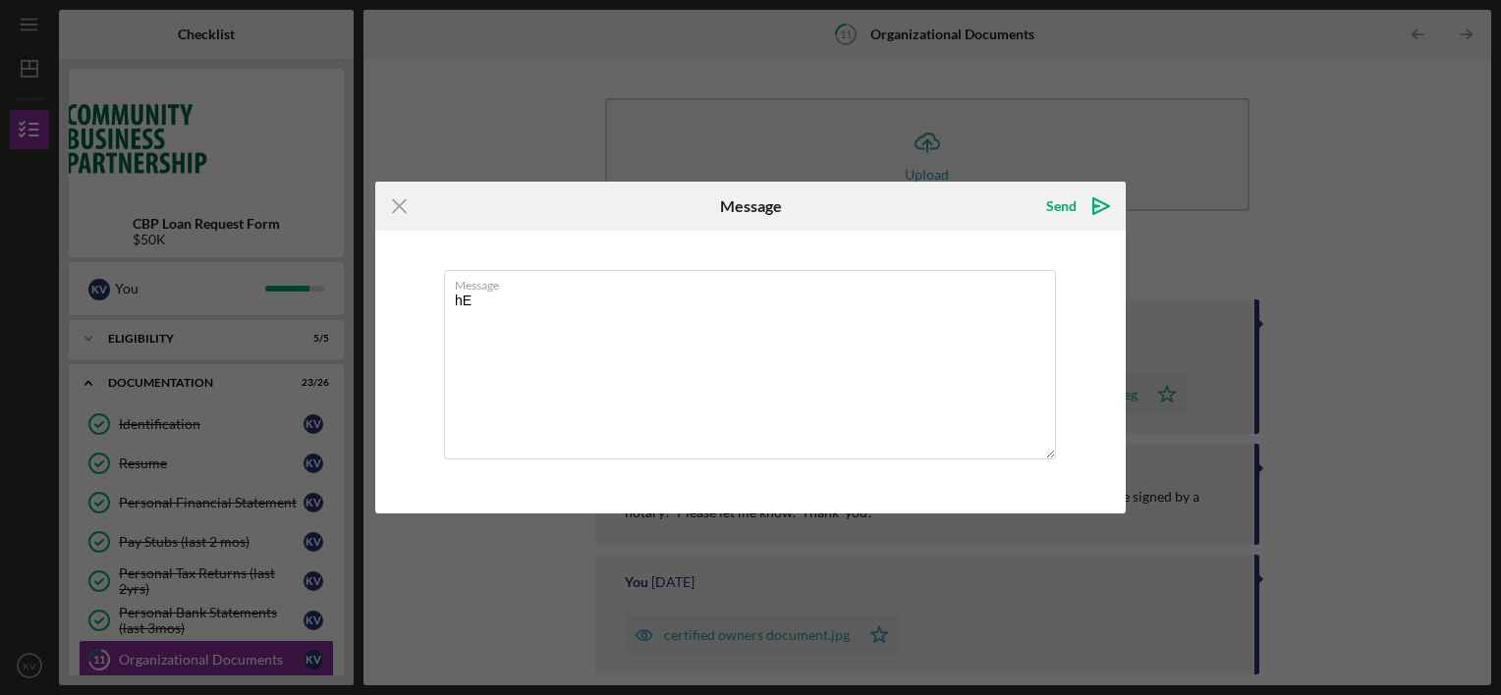
type textarea "h"
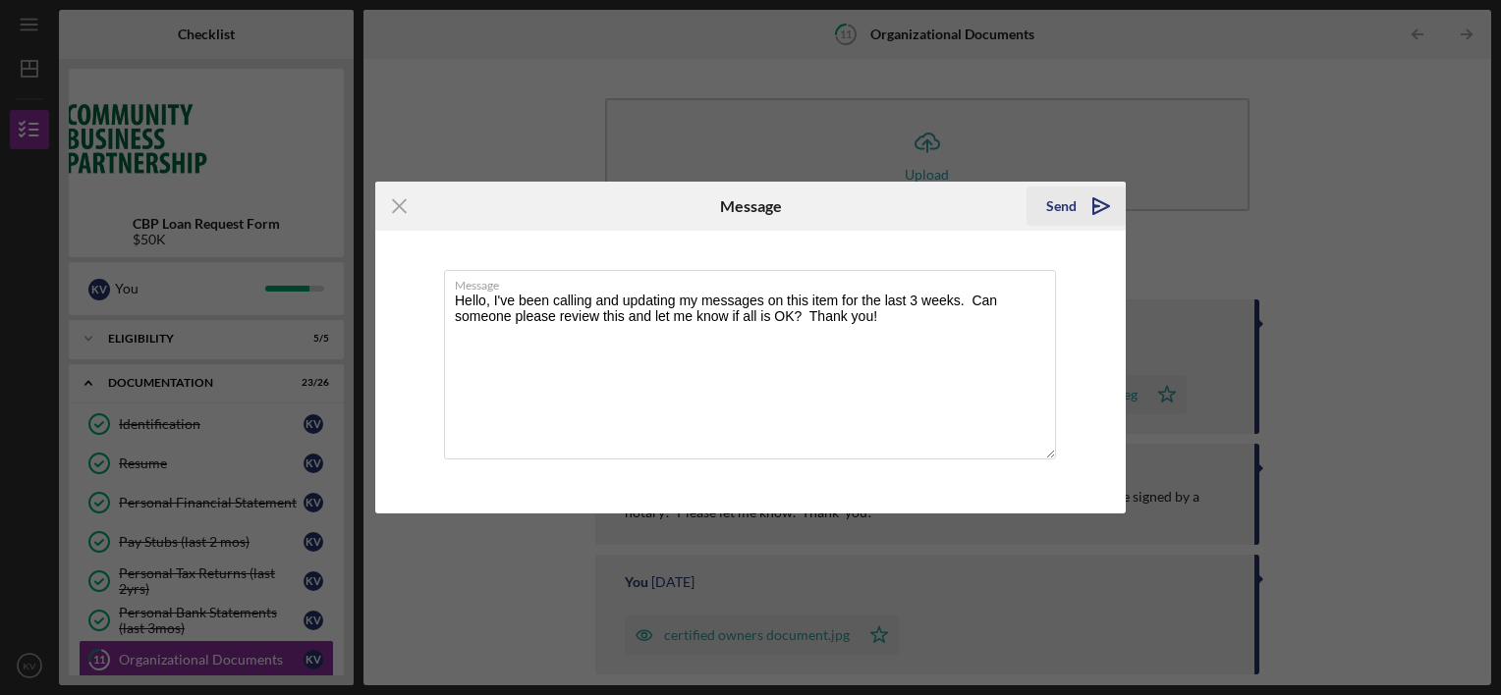
type textarea "Hello, I've been calling and updating my messages on this item for the last 3 w…"
click at [1069, 204] on div "Send" at bounding box center [1061, 206] width 30 height 39
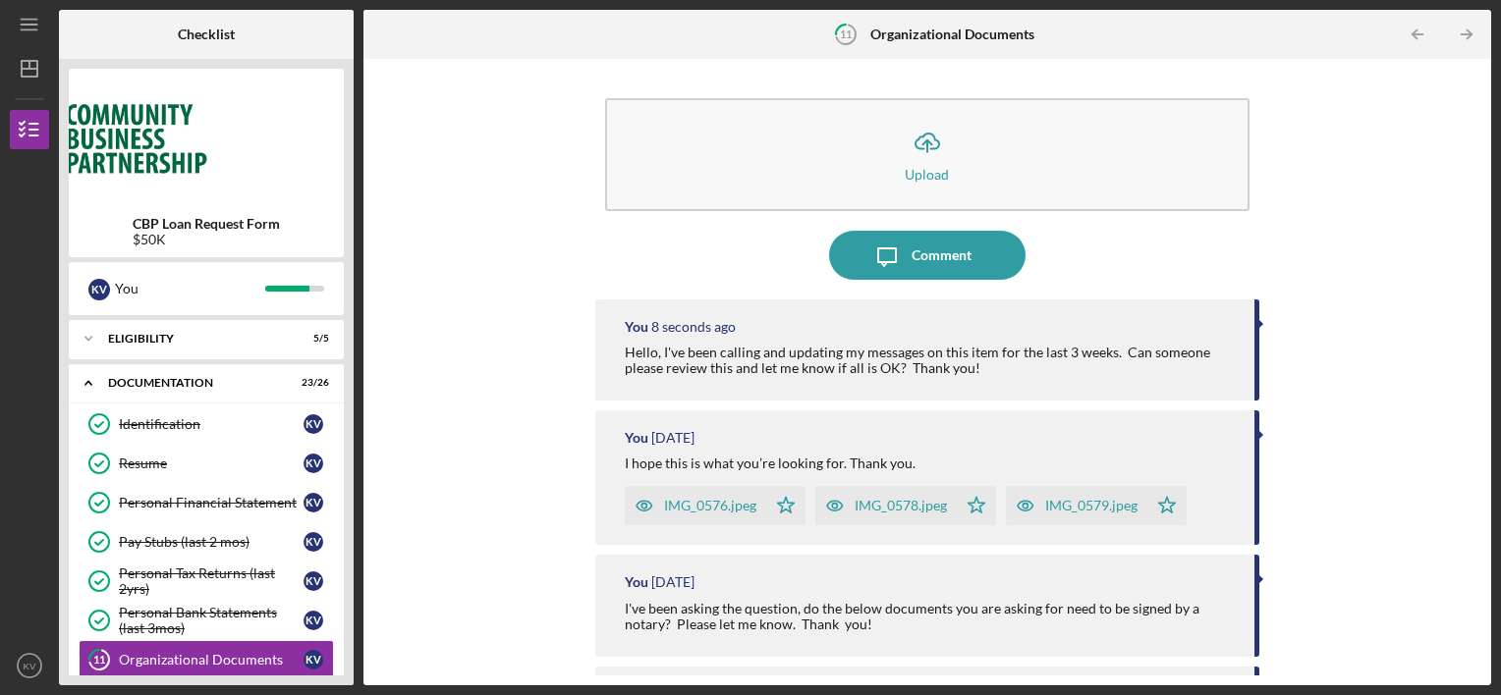
click at [1481, 517] on div "Icon/Upload Upload Icon/Message Comment You 8 seconds ago Hello, I've been call…" at bounding box center [926, 372] width 1127 height 627
click at [1473, 507] on div "Icon/Upload Upload Icon/Message Comment You 9 seconds ago Hello, I've been call…" at bounding box center [927, 372] width 1108 height 607
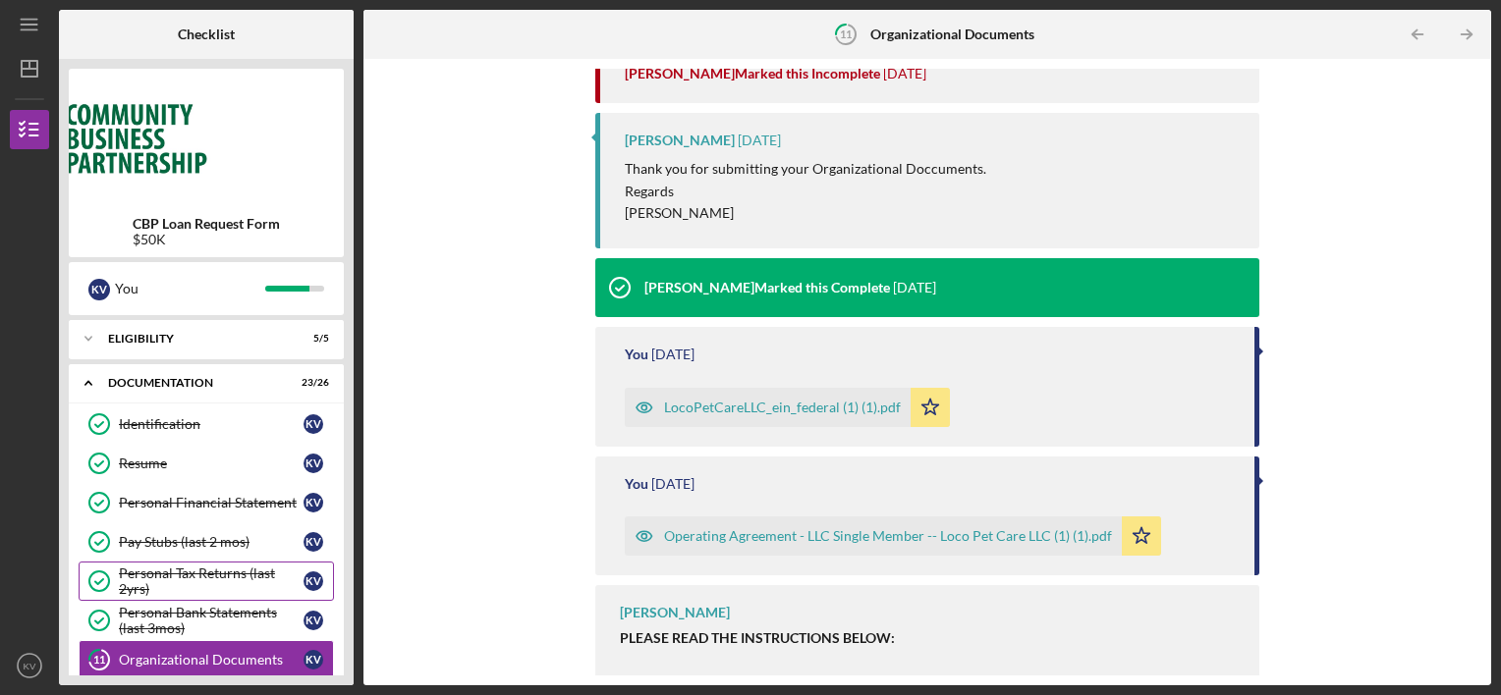
scroll to position [1496, 0]
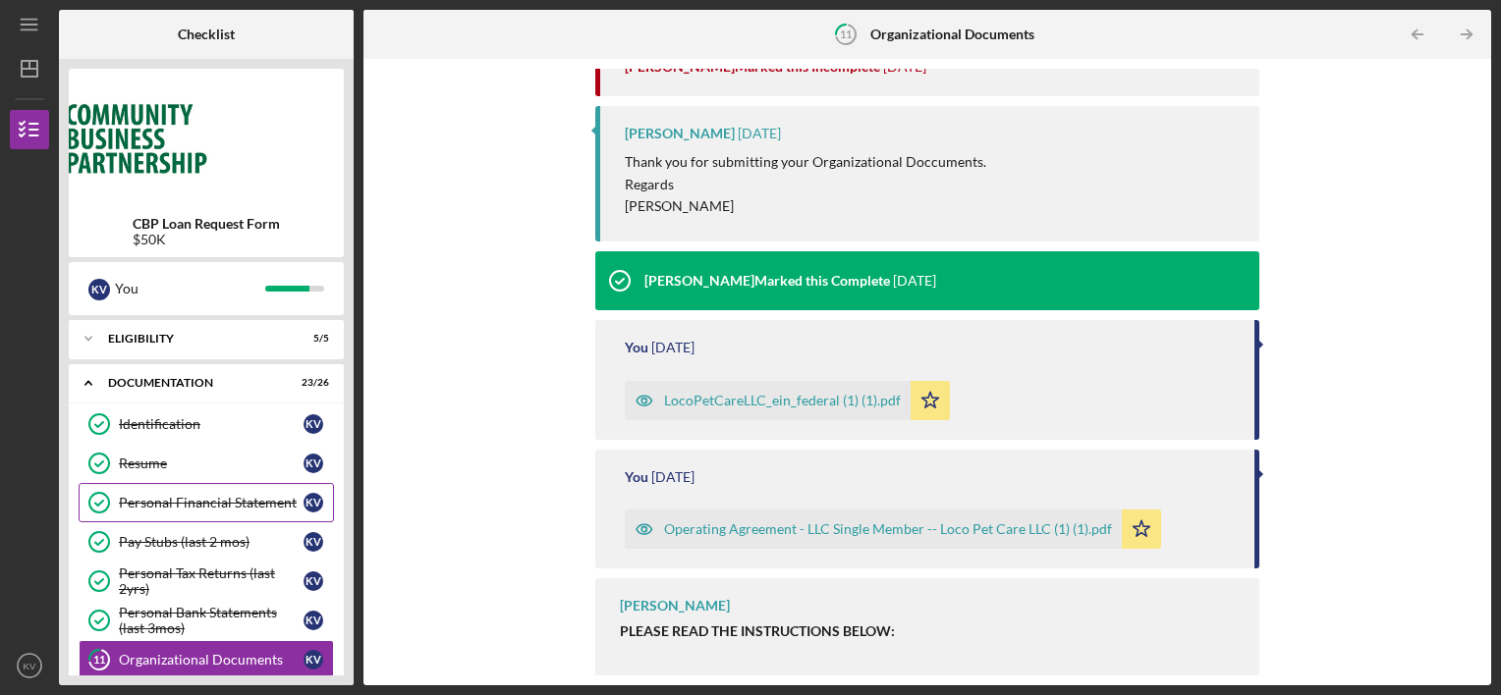
click at [202, 499] on div "Personal Financial Statement" at bounding box center [211, 503] width 185 height 16
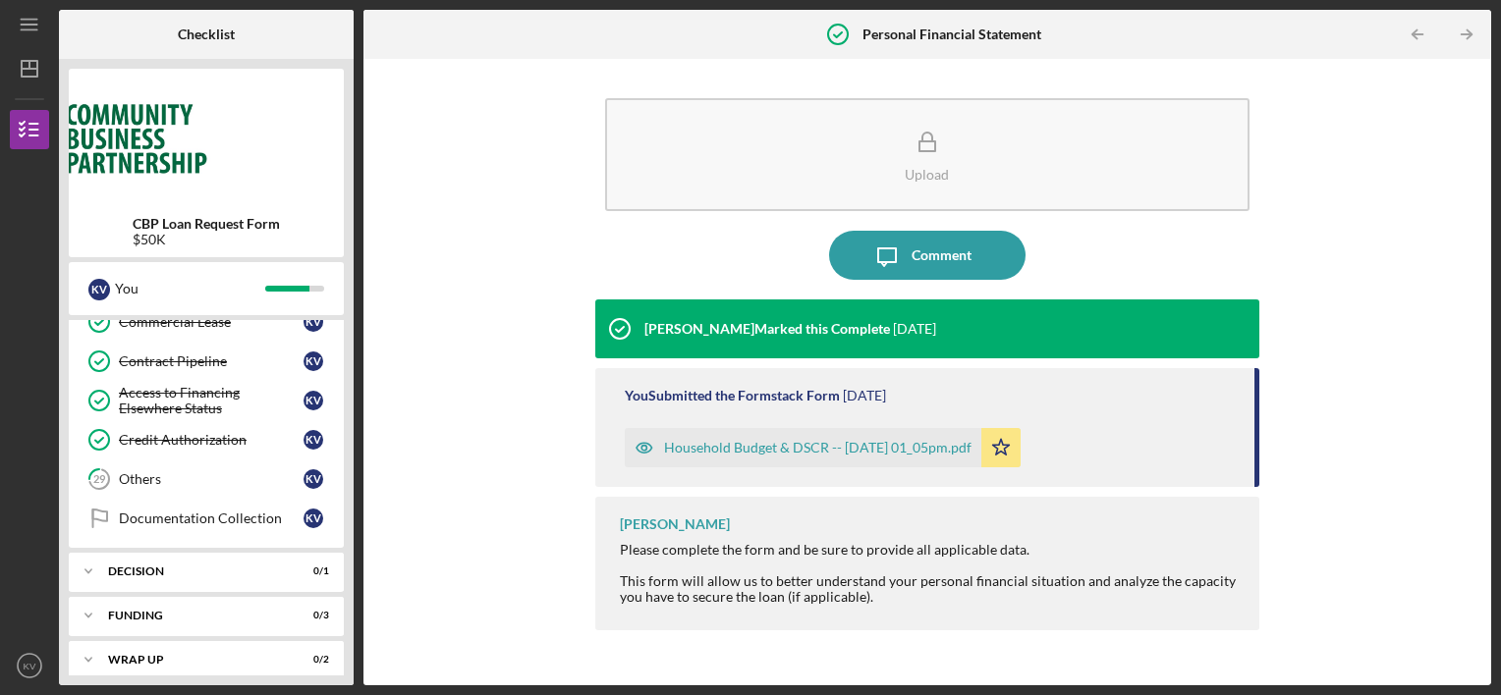
scroll to position [892, 0]
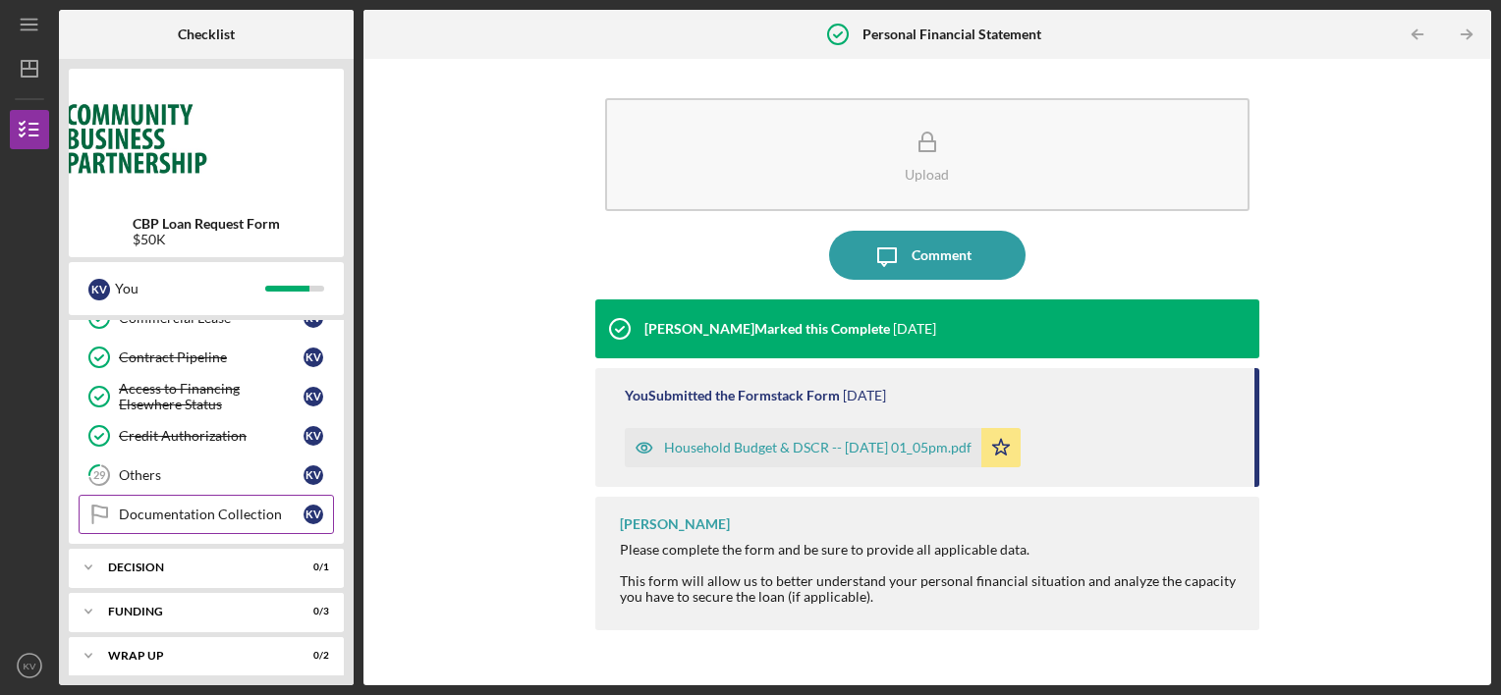
click at [206, 507] on div "Documentation Collection" at bounding box center [211, 515] width 185 height 16
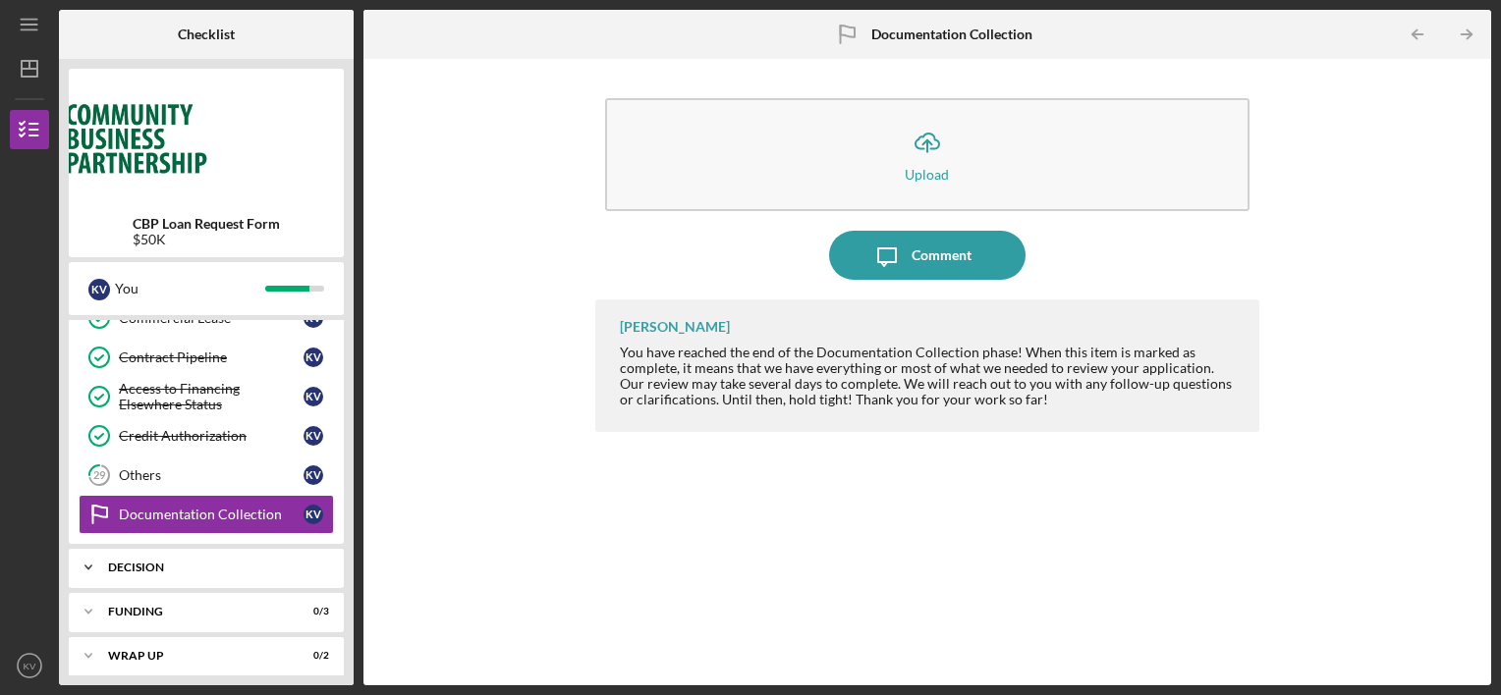
click at [208, 562] on div "Icon/Expander Decision 0 / 1" at bounding box center [206, 567] width 275 height 39
click at [194, 613] on link "Decision Decision K V" at bounding box center [206, 608] width 255 height 39
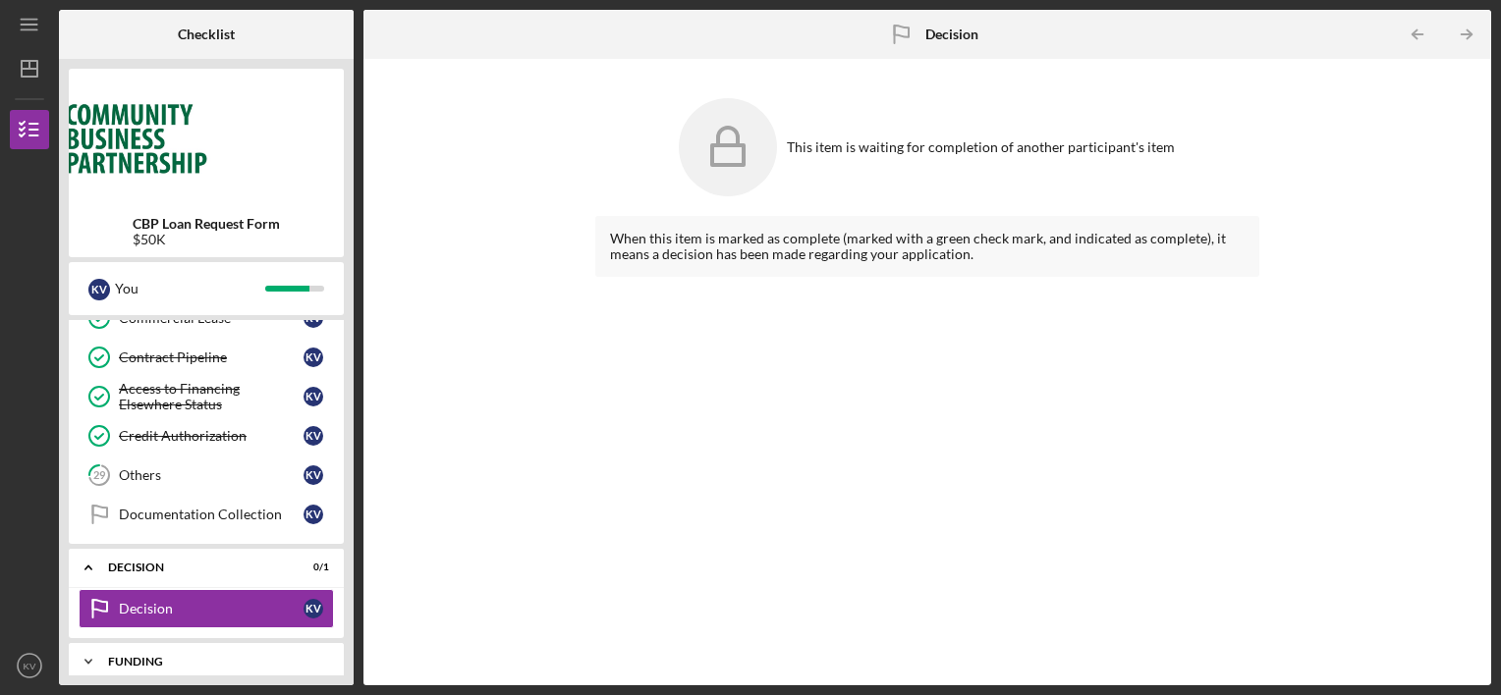
click at [233, 665] on div "Icon/Expander Funding 0 / 3" at bounding box center [206, 661] width 275 height 39
